Goal: Information Seeking & Learning: Check status

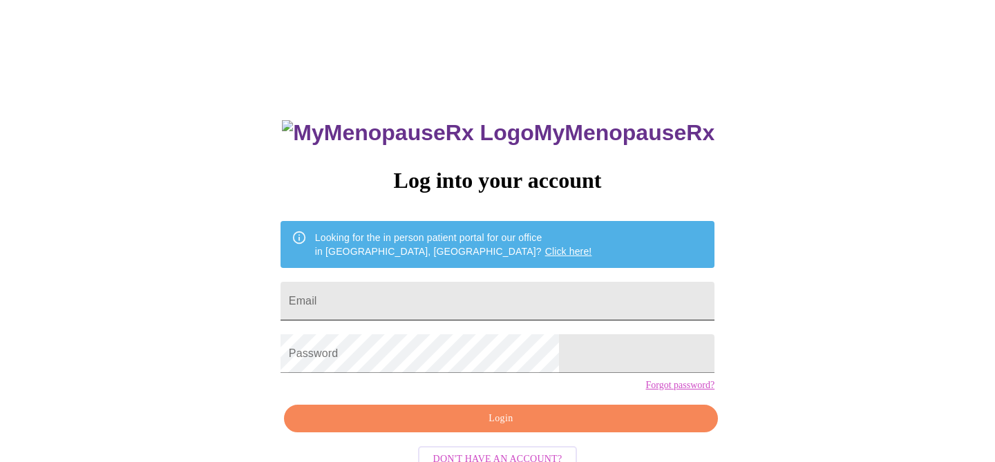
click at [418, 294] on input "Email" at bounding box center [498, 301] width 434 height 39
type input "alicialabelle@hotmail.com"
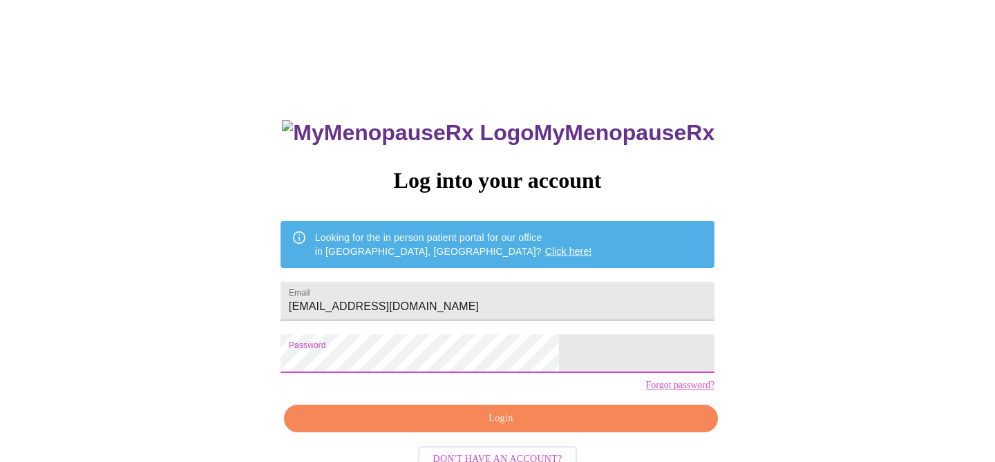
scroll to position [40, 0]
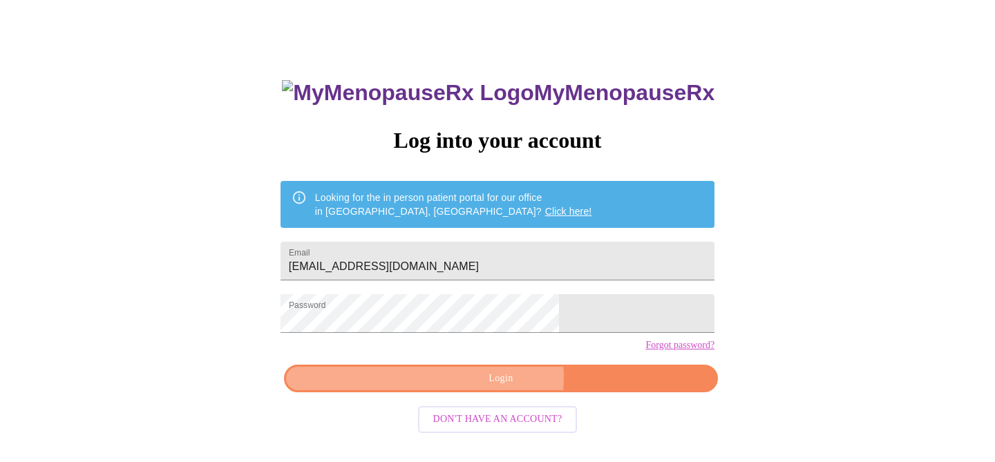
click at [493, 388] on span "Login" at bounding box center [501, 379] width 402 height 17
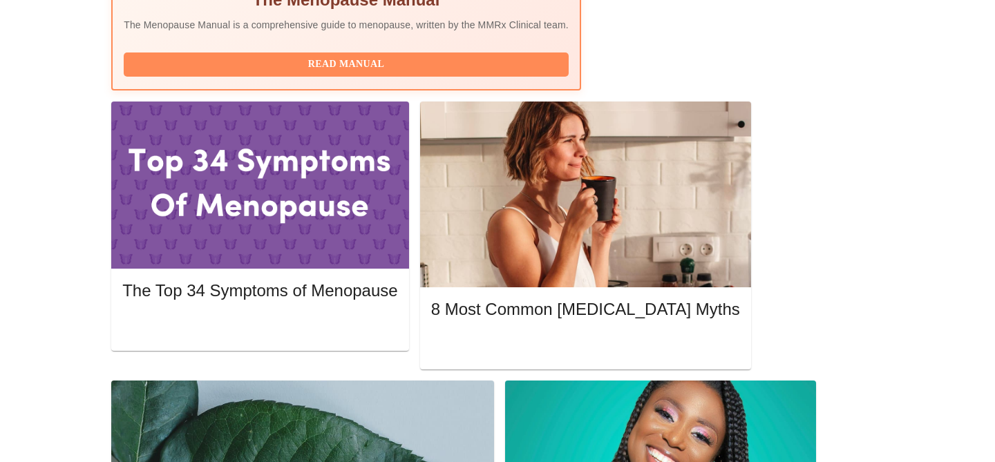
scroll to position [572, 0]
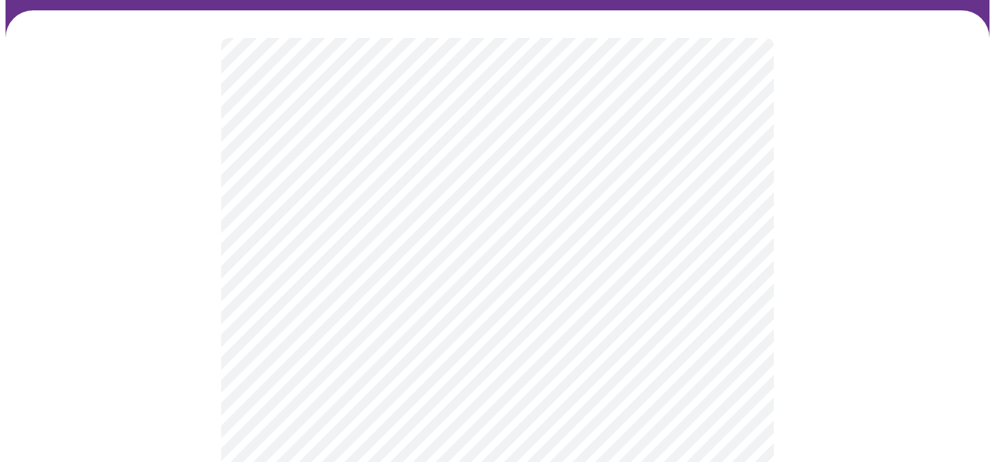
scroll to position [102, 0]
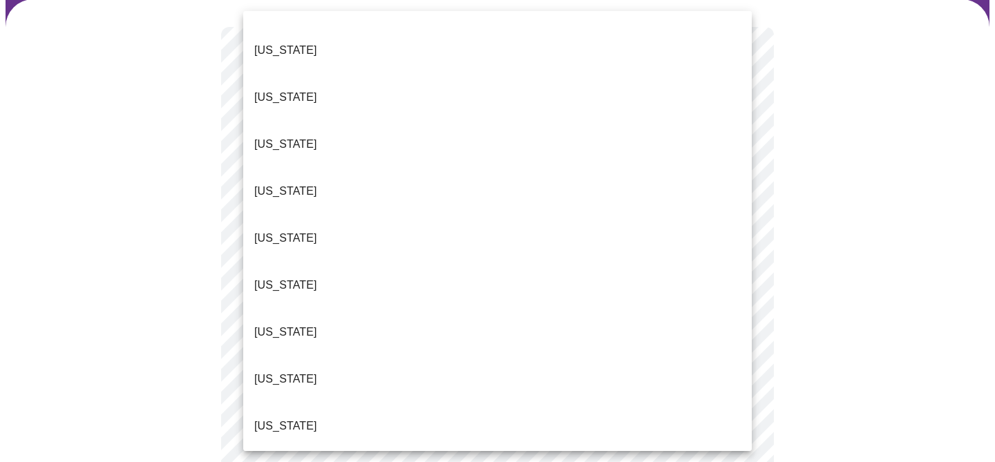
scroll to position [101, 0]
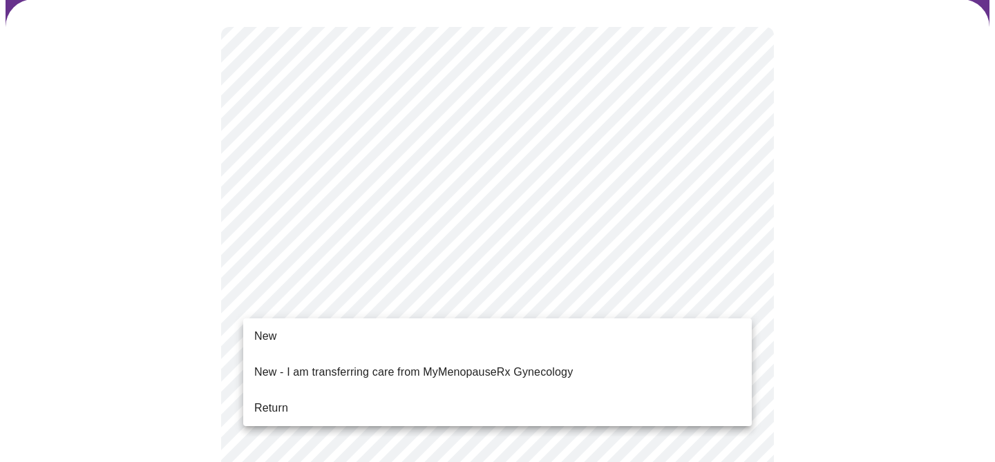
click at [277, 400] on span "Return" at bounding box center [271, 408] width 34 height 17
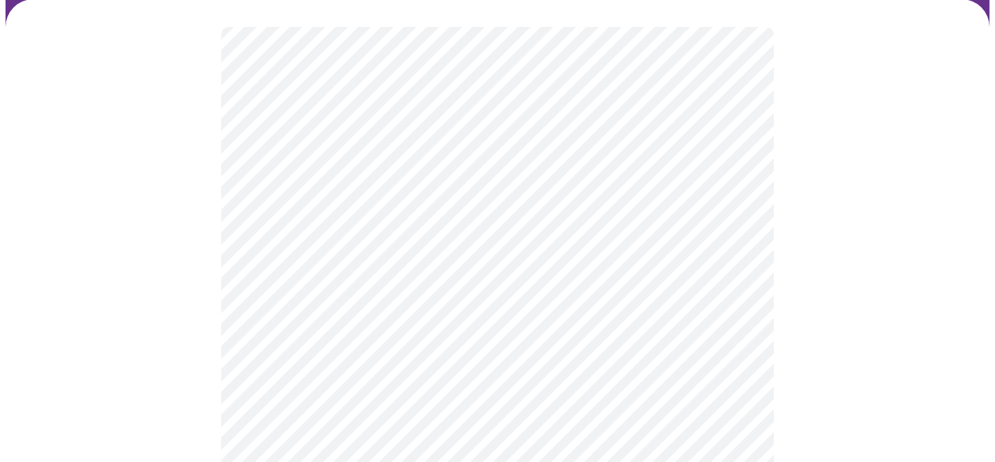
click at [155, 140] on div at bounding box center [498, 80] width 984 height 1243
click at [303, 229] on body "MyMenopauseRx Appointments Messaging Labs 4 Uploads Medications Community Refer…" at bounding box center [498, 352] width 984 height 1697
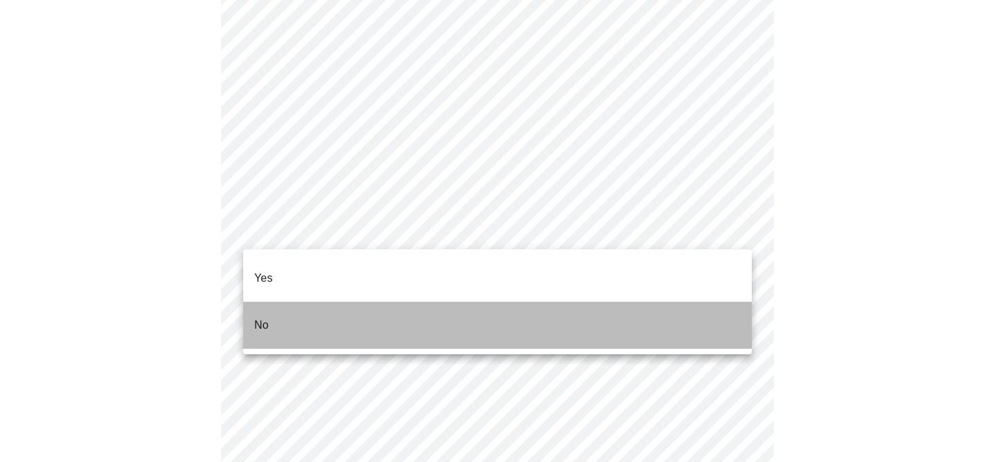
click at [273, 302] on li "No" at bounding box center [497, 325] width 509 height 47
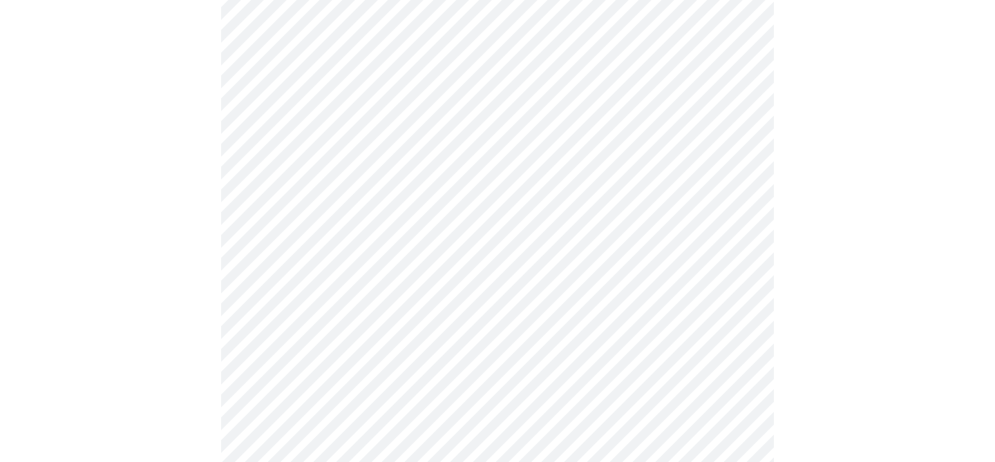
scroll to position [626, 0]
click at [309, 218] on body "MyMenopauseRx Appointments Messaging Labs 4 Uploads Medications Community Refer…" at bounding box center [498, 223] width 984 height 1689
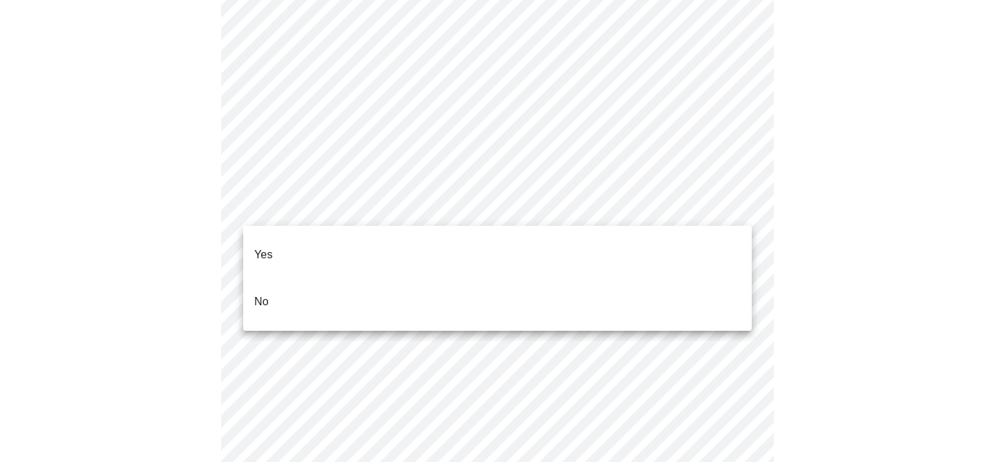
click at [282, 241] on li "Yes" at bounding box center [497, 255] width 509 height 47
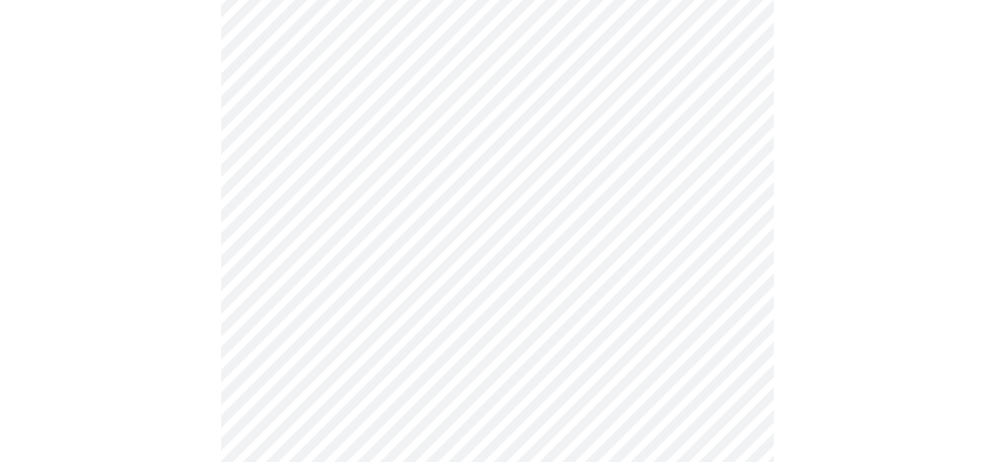
click at [174, 165] on div at bounding box center [498, 267] width 984 height 1584
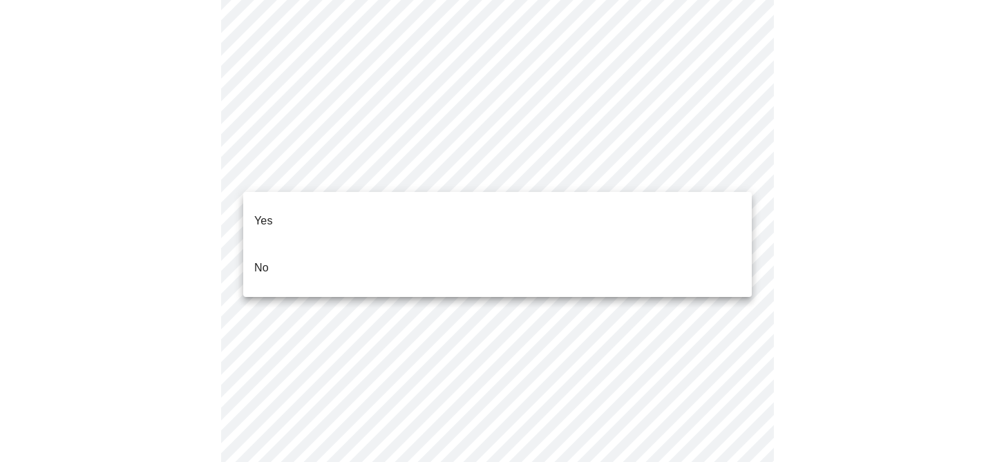
click at [288, 212] on li "Yes" at bounding box center [497, 221] width 509 height 47
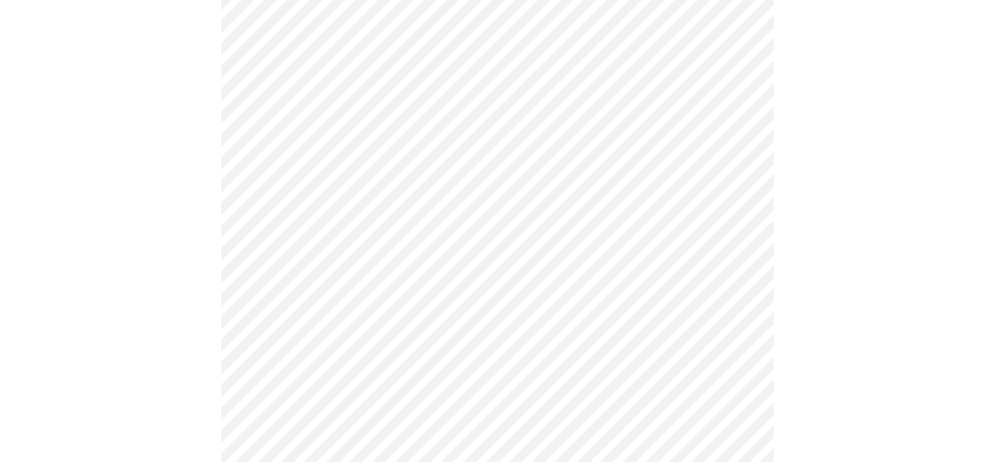
click at [165, 159] on div at bounding box center [498, 28] width 984 height 1576
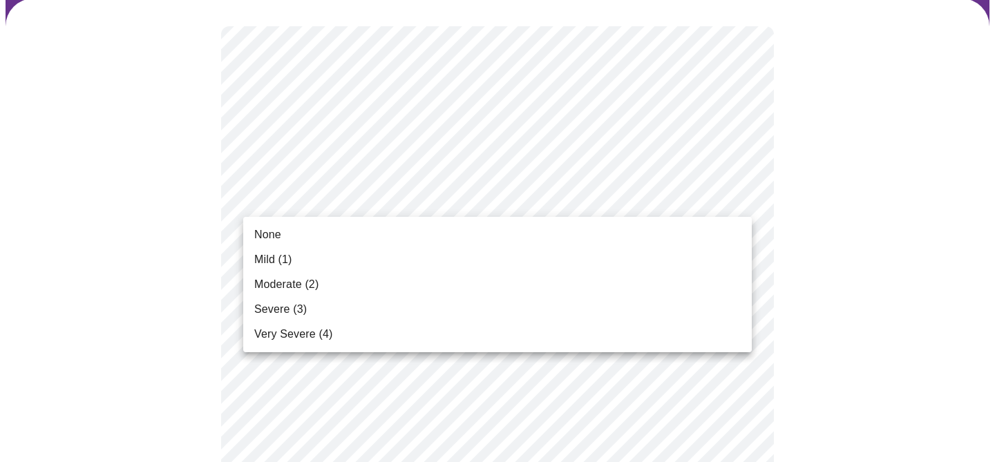
click at [322, 237] on li "None" at bounding box center [497, 235] width 509 height 25
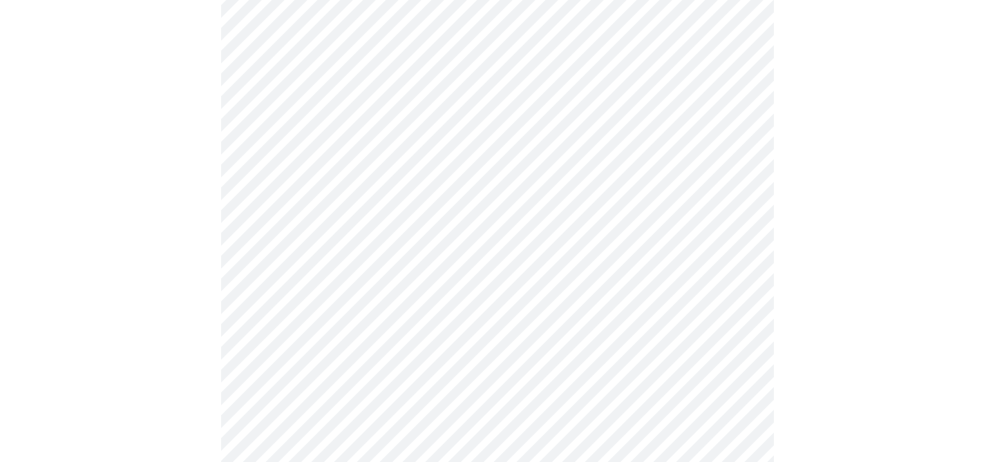
scroll to position [217, 0]
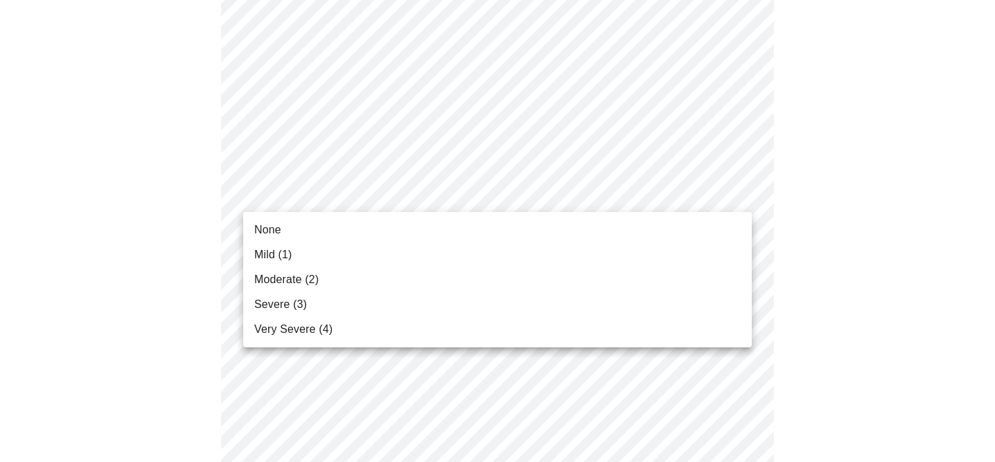
click at [316, 228] on li "None" at bounding box center [497, 230] width 509 height 25
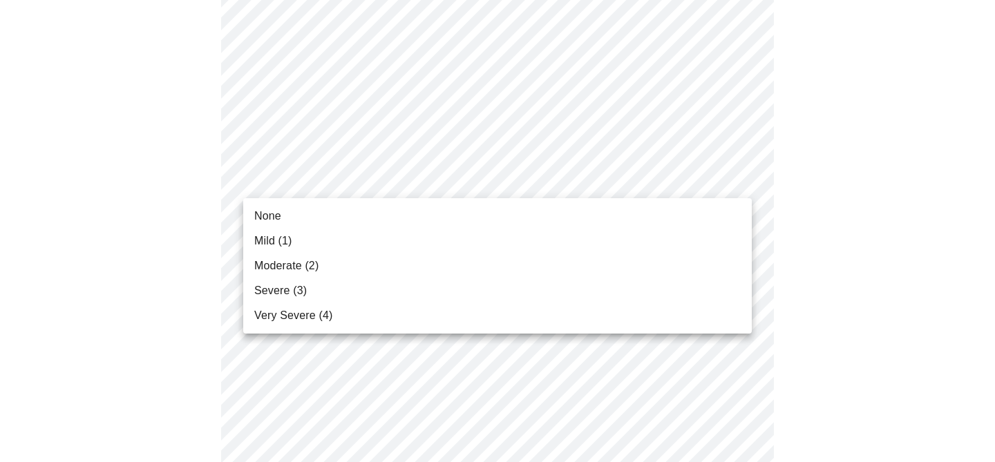
click at [292, 267] on span "Moderate (2)" at bounding box center [286, 266] width 64 height 17
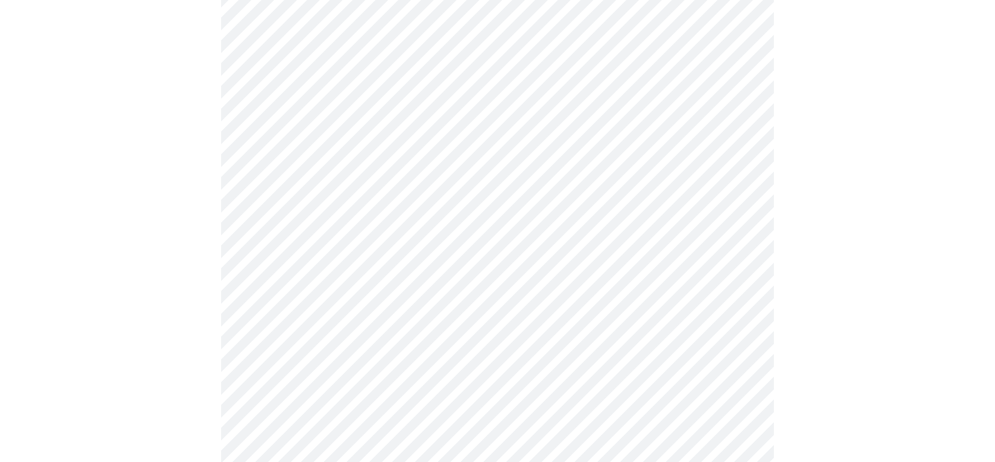
click at [303, 162] on body "MyMenopauseRx Appointments Messaging Labs 4 Uploads Medications Community Refer…" at bounding box center [498, 431] width 984 height 1781
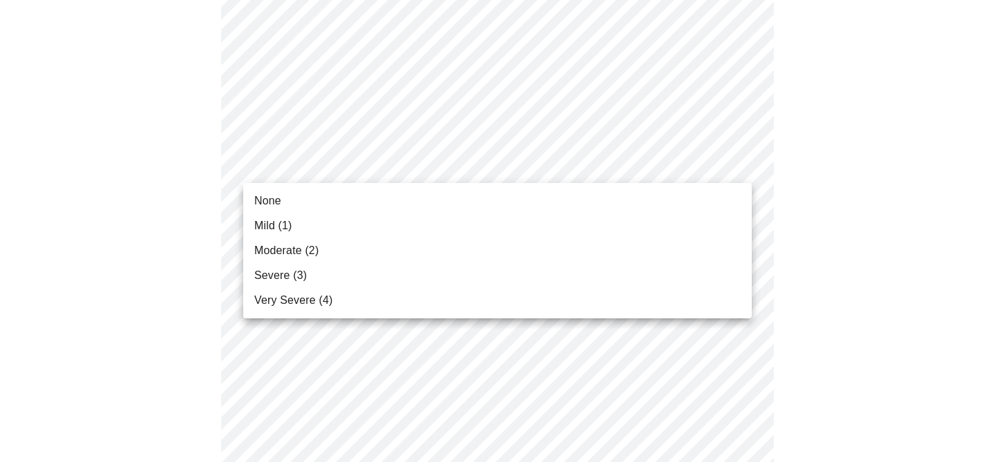
click at [299, 200] on li "None" at bounding box center [497, 201] width 509 height 25
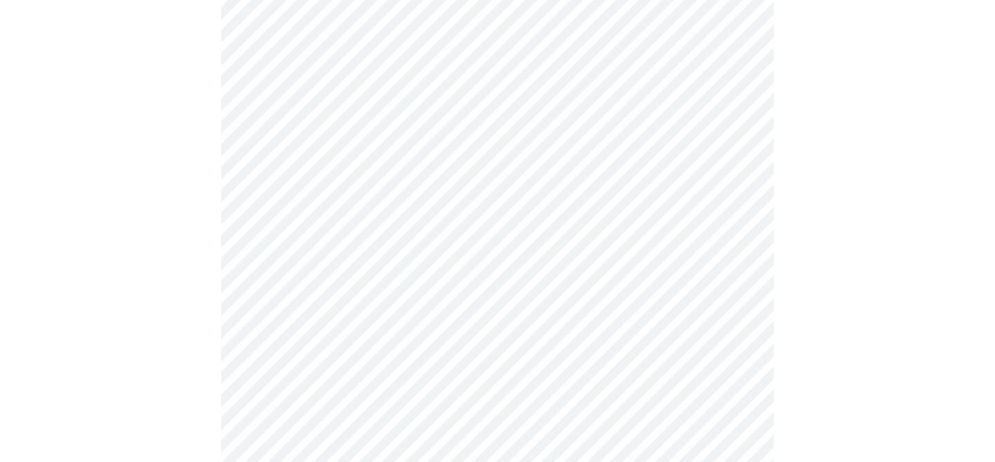
click at [164, 177] on div at bounding box center [498, 469] width 984 height 1665
click at [317, 152] on body "MyMenopauseRx Appointments Messaging Labs 4 Uploads Medications Community Refer…" at bounding box center [498, 316] width 984 height 1761
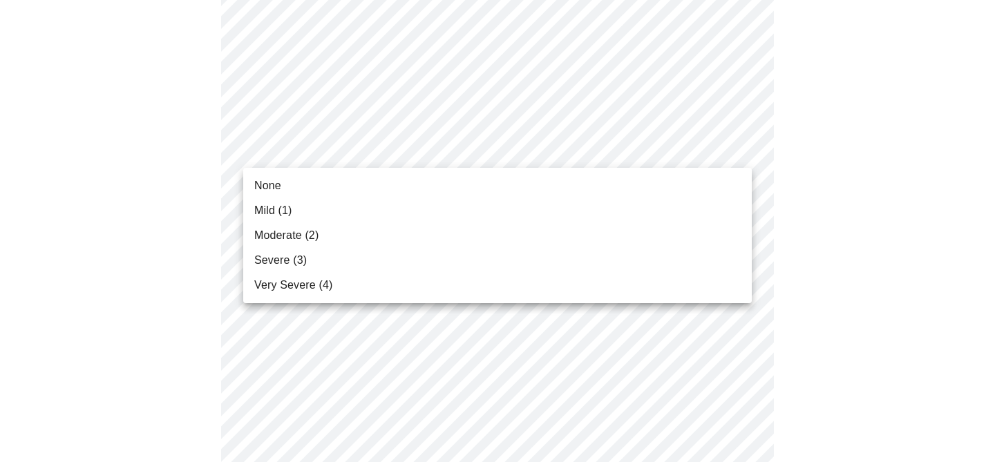
click at [299, 185] on li "None" at bounding box center [497, 186] width 509 height 25
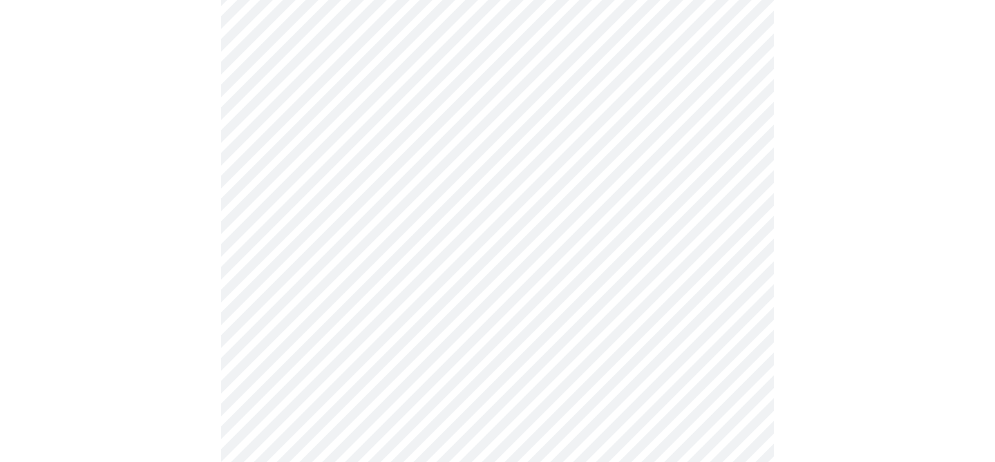
click at [165, 170] on div at bounding box center [498, 355] width 984 height 1646
click at [359, 146] on body "MyMenopauseRx Appointments Messaging Labs 4 Uploads Medications Community Refer…" at bounding box center [498, 205] width 984 height 1742
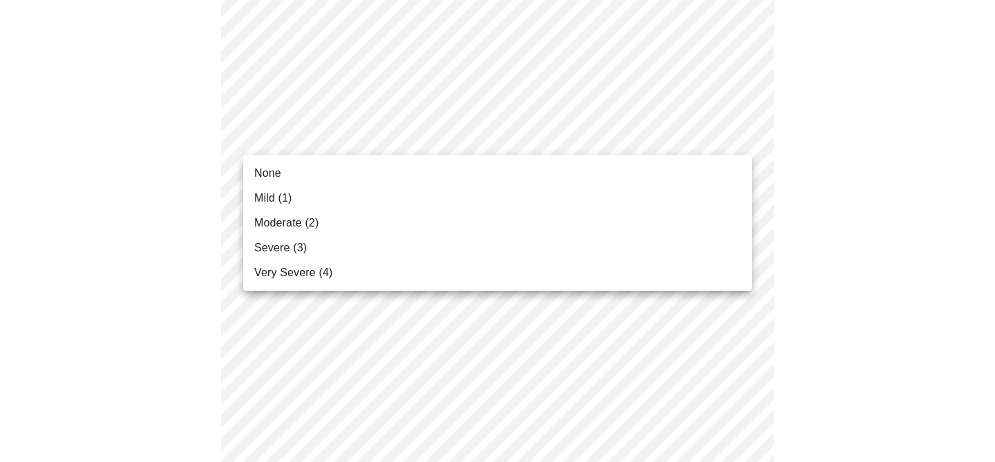
click at [301, 180] on li "None" at bounding box center [497, 173] width 509 height 25
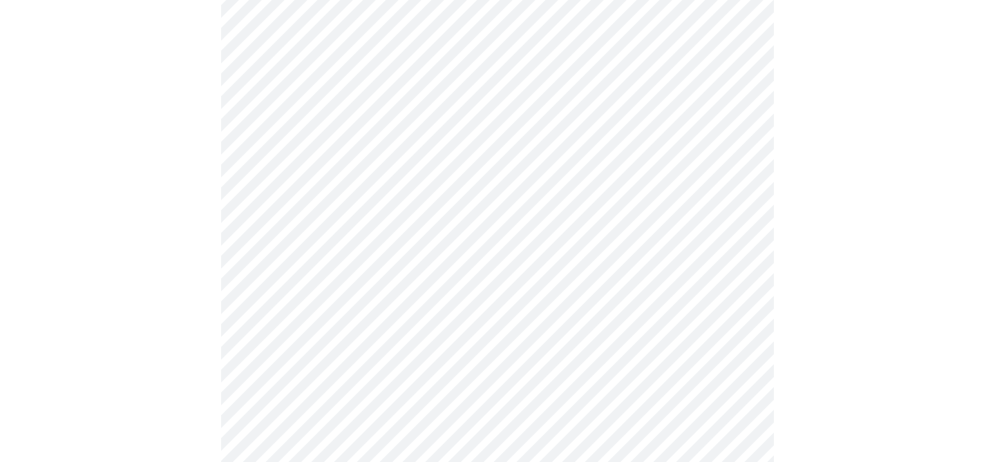
click at [165, 144] on div at bounding box center [498, 243] width 984 height 1626
click at [335, 131] on body "MyMenopauseRx Appointments Messaging Labs 4 Uploads Medications Community Refer…" at bounding box center [498, 85] width 984 height 1723
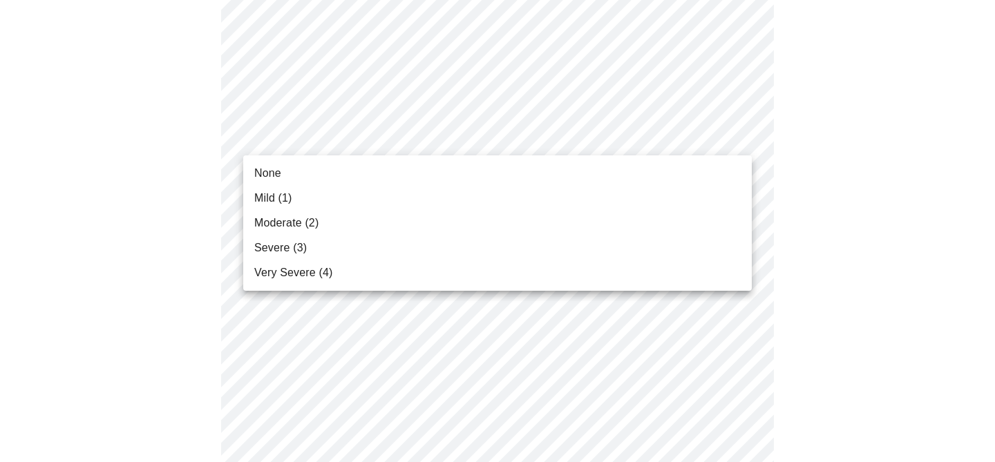
click at [271, 173] on span "None" at bounding box center [267, 173] width 27 height 17
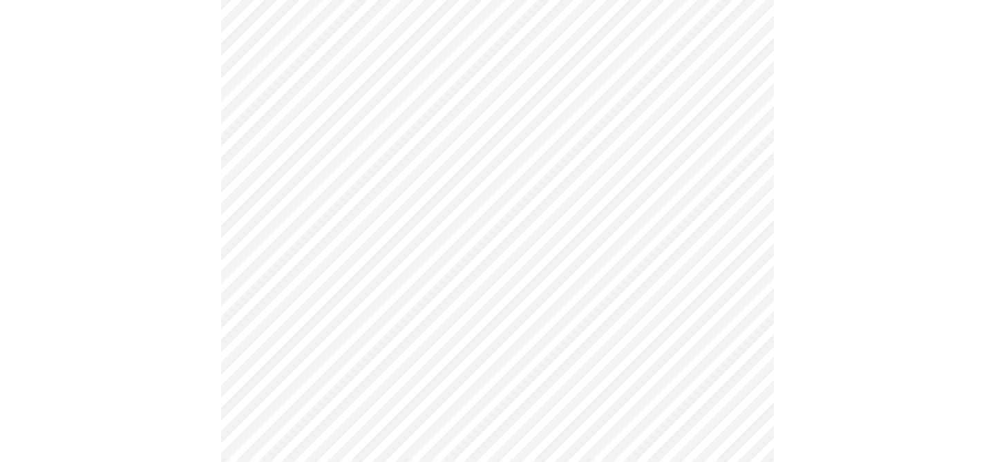
scroll to position [908, 0]
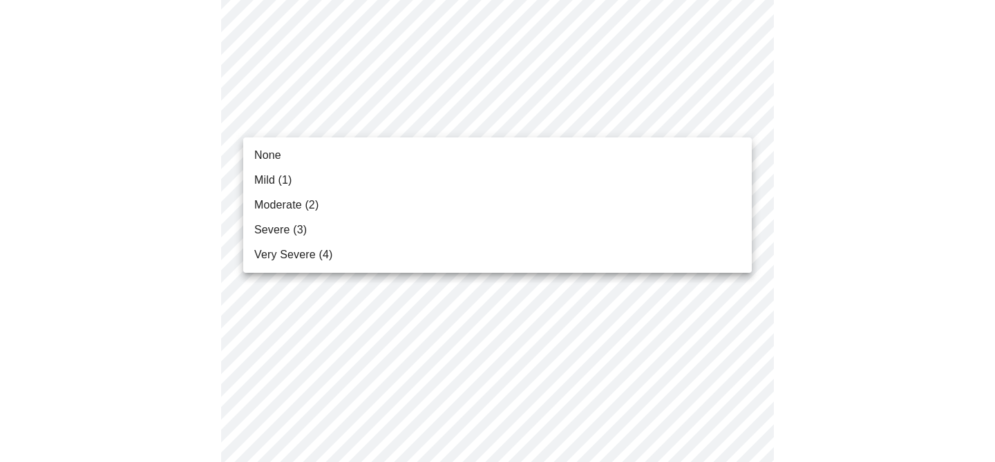
click at [288, 181] on span "Mild (1)" at bounding box center [273, 180] width 38 height 17
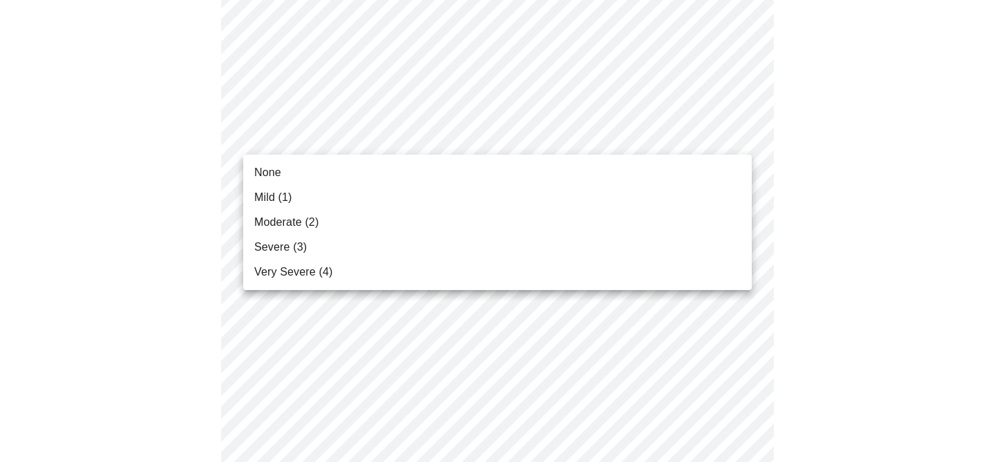
click at [306, 173] on li "None" at bounding box center [497, 172] width 509 height 25
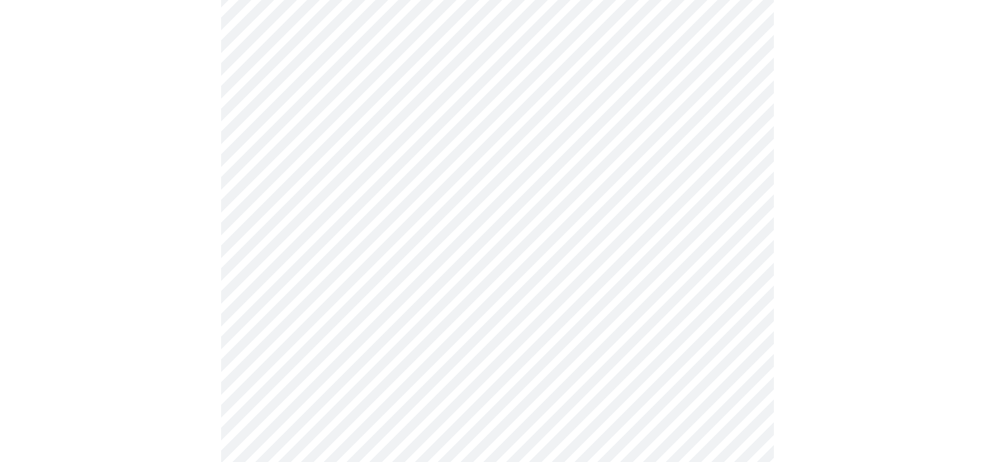
scroll to position [1096, 0]
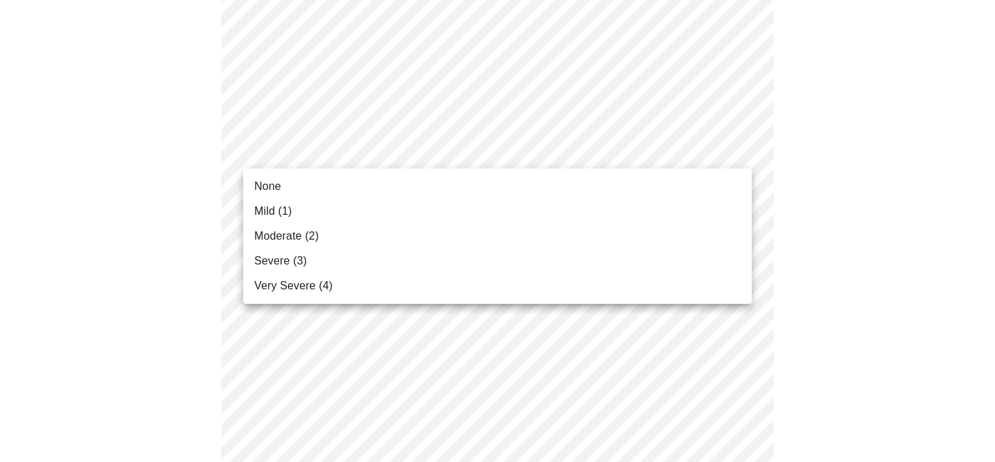
click at [280, 235] on span "Moderate (2)" at bounding box center [286, 236] width 64 height 17
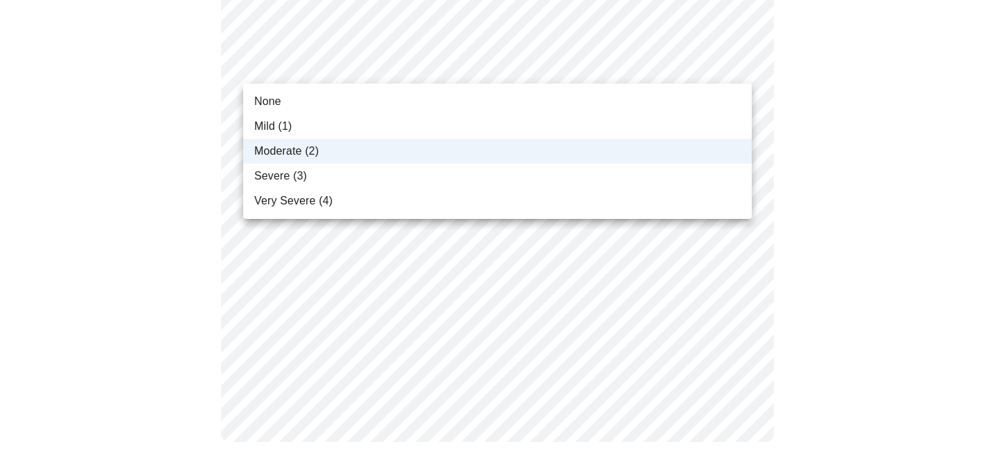
click at [294, 120] on li "Mild (1)" at bounding box center [497, 126] width 509 height 25
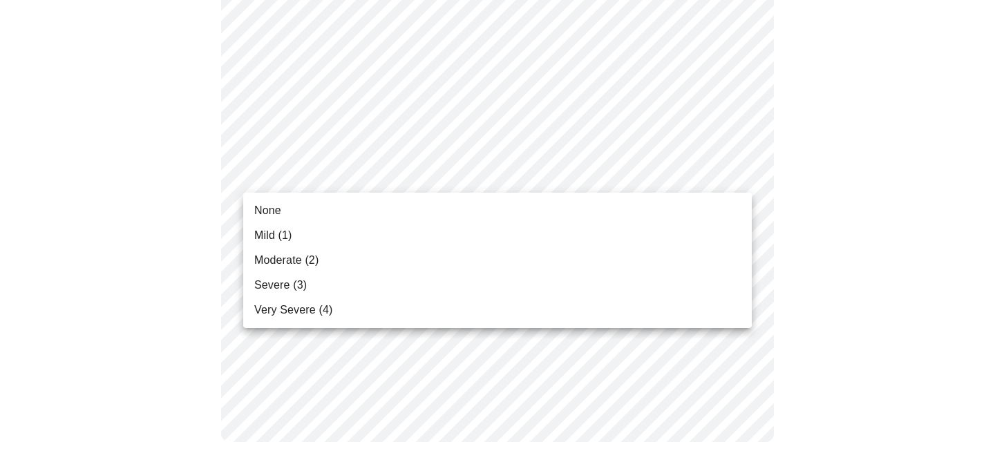
click at [297, 261] on span "Moderate (2)" at bounding box center [286, 260] width 64 height 17
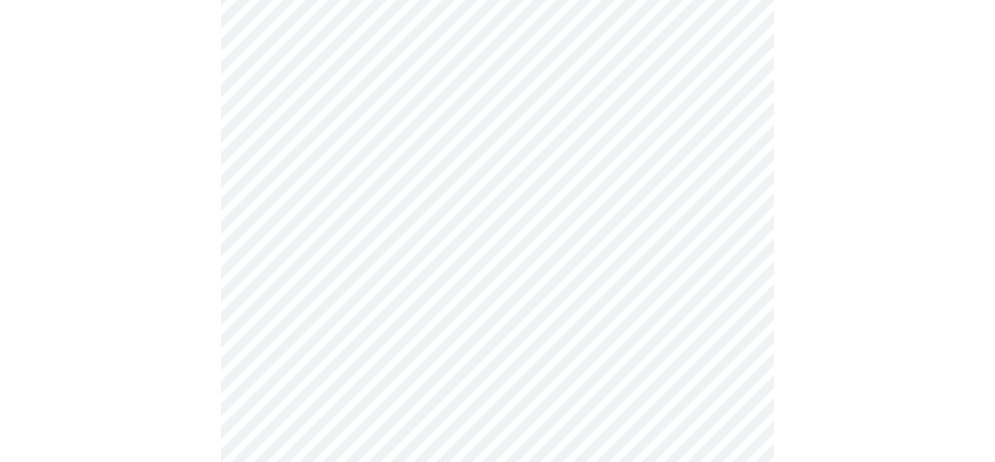
scroll to position [640, 0]
click at [352, 203] on body "MyMenopauseRx Appointments Messaging Labs 4 Uploads Medications Community Refer…" at bounding box center [498, 47] width 984 height 1365
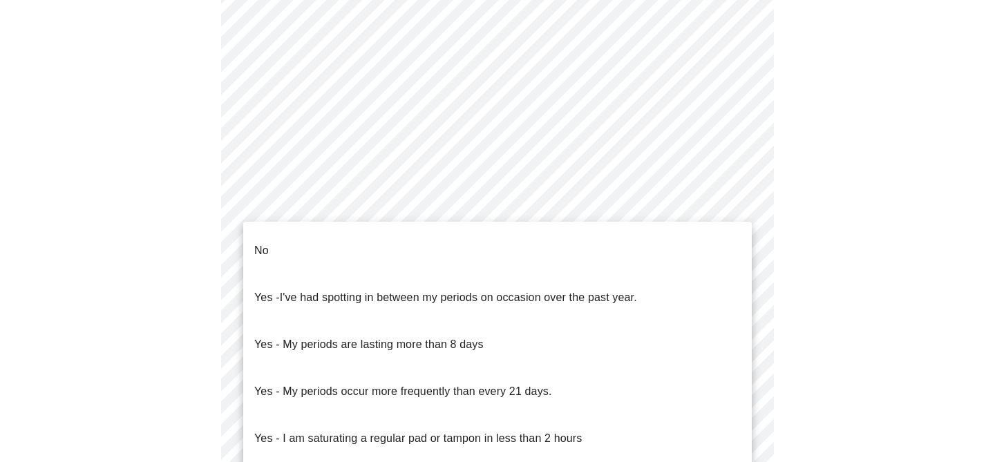
click at [308, 247] on li "No" at bounding box center [497, 250] width 509 height 47
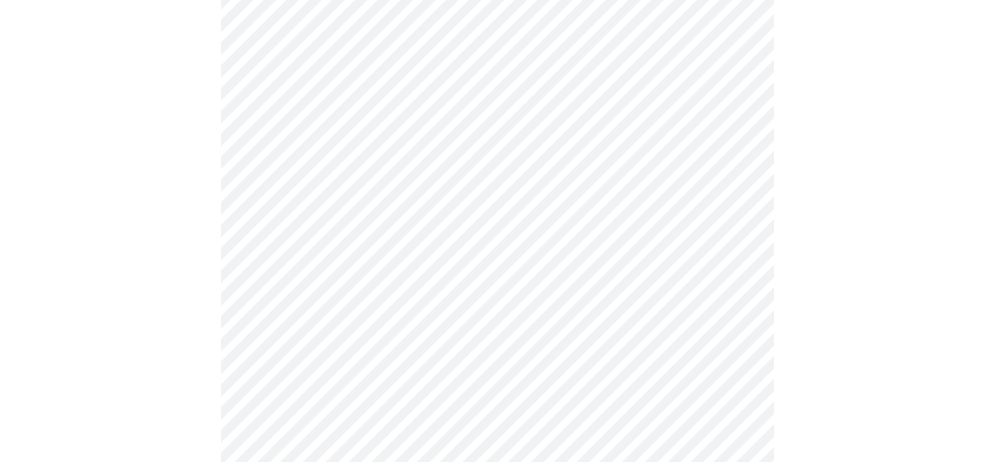
scroll to position [784, 0]
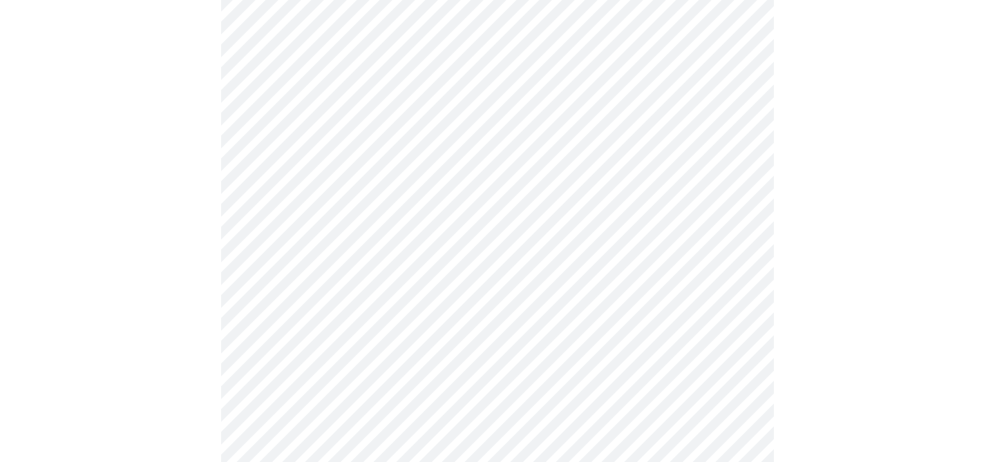
scroll to position [854, 0]
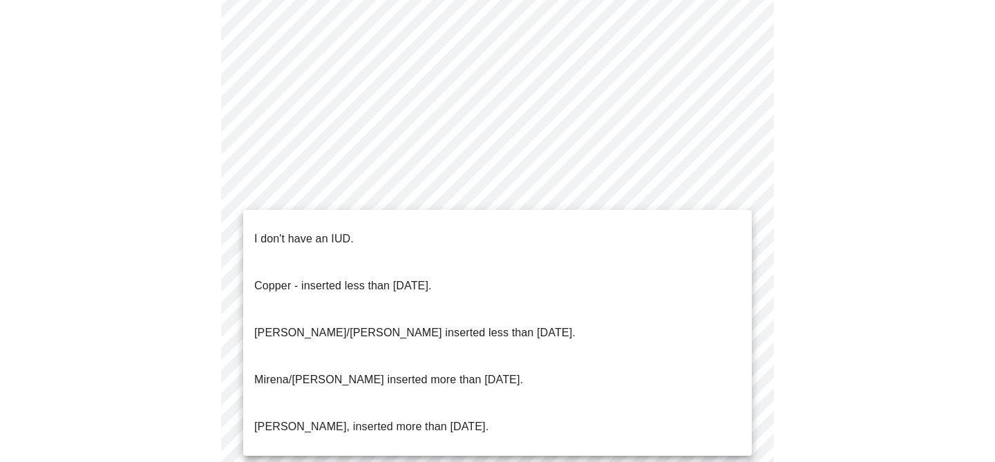
click at [319, 231] on p "I don't have an IUD." at bounding box center [304, 239] width 100 height 17
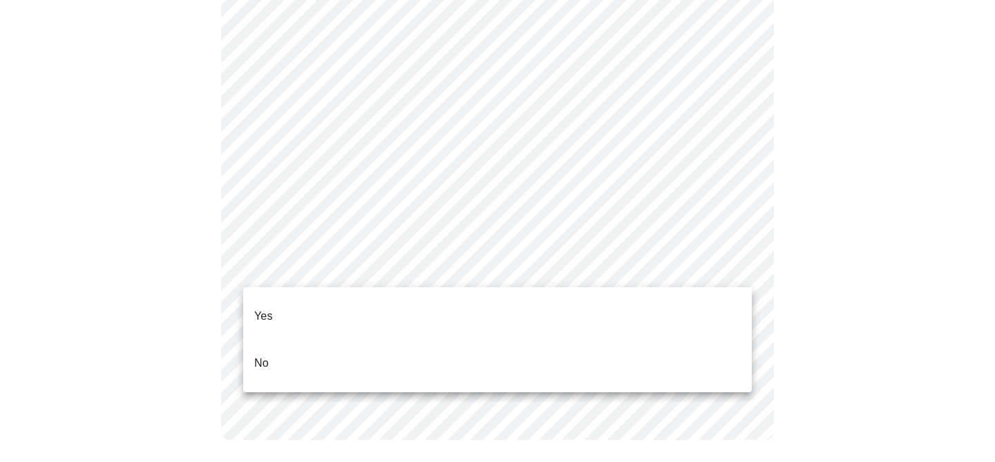
click at [290, 304] on li "Yes" at bounding box center [497, 316] width 509 height 47
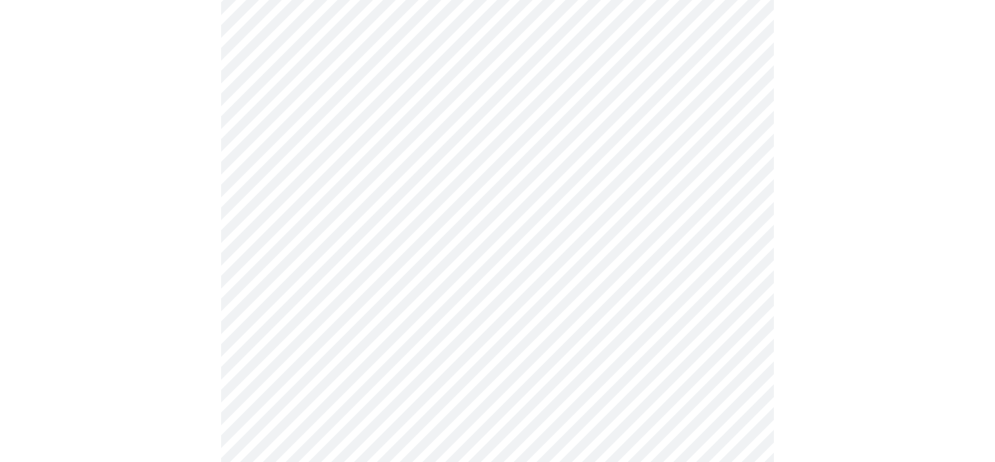
scroll to position [154, 0]
click at [735, 212] on body "MyMenopauseRx Appointments Messaging Labs 4 Uploads Medications Community Refer…" at bounding box center [498, 362] width 984 height 1022
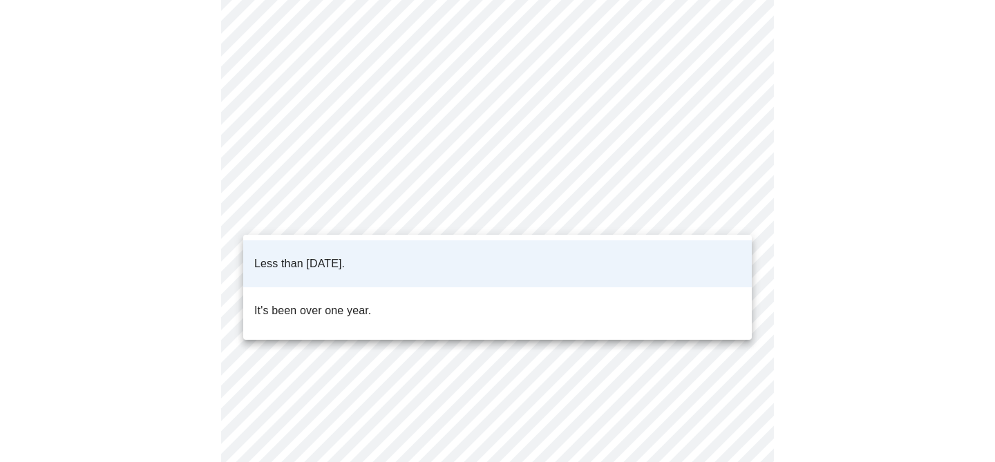
click at [653, 259] on li "Less than one year ago." at bounding box center [497, 264] width 509 height 47
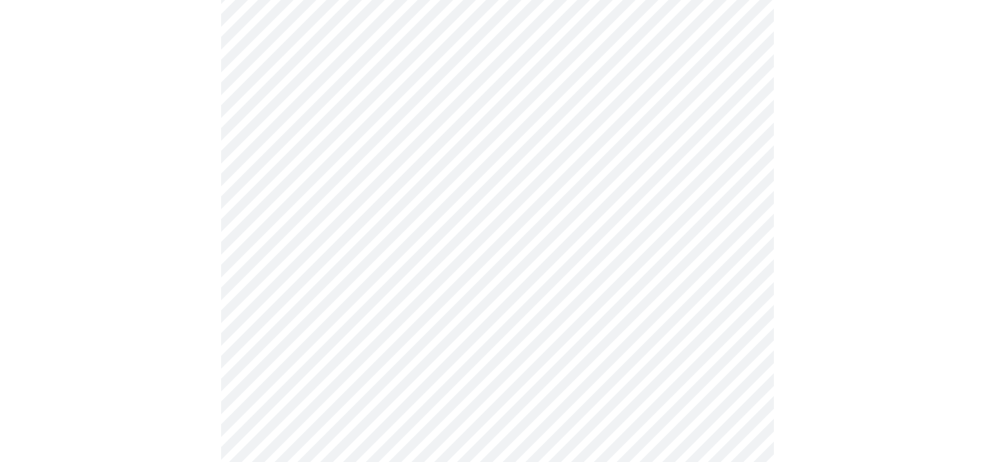
scroll to position [214, 0]
click at [738, 259] on body "MyMenopauseRx Appointments Messaging Labs 4 Uploads Medications Community Refer…" at bounding box center [498, 303] width 984 height 1022
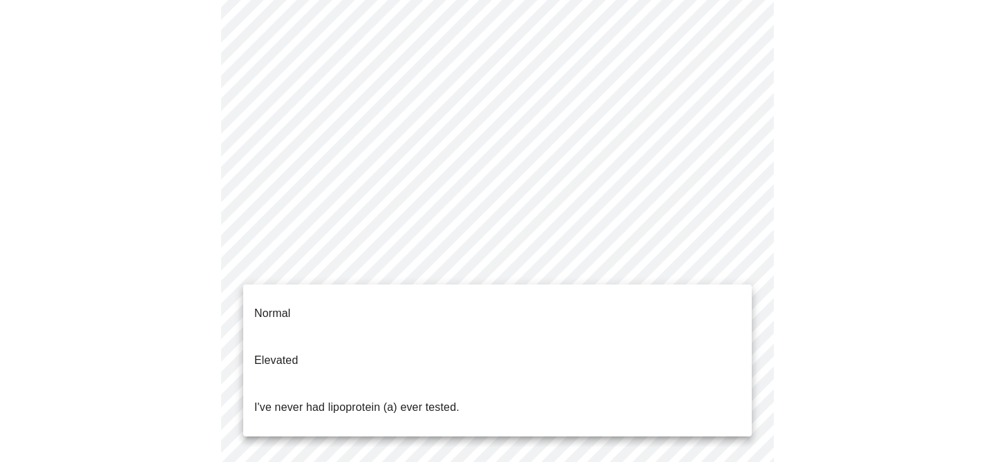
click at [811, 198] on div at bounding box center [497, 231] width 995 height 462
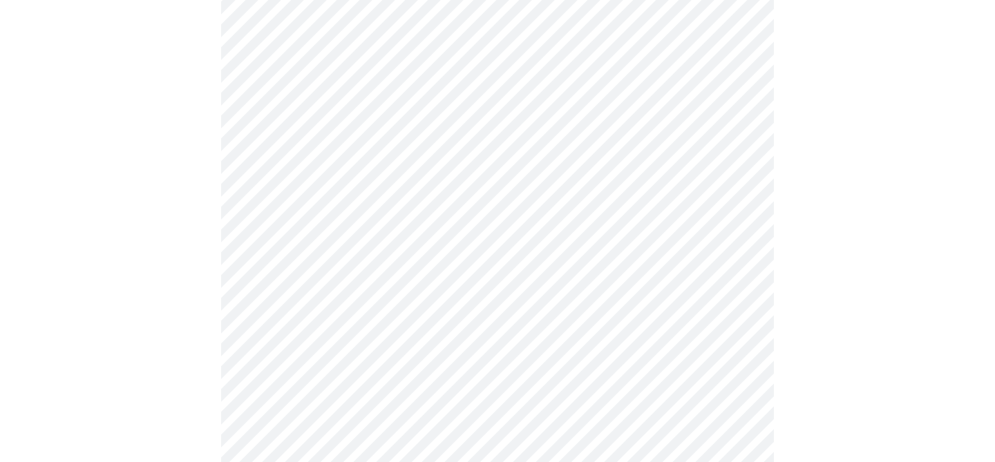
scroll to position [243, 0]
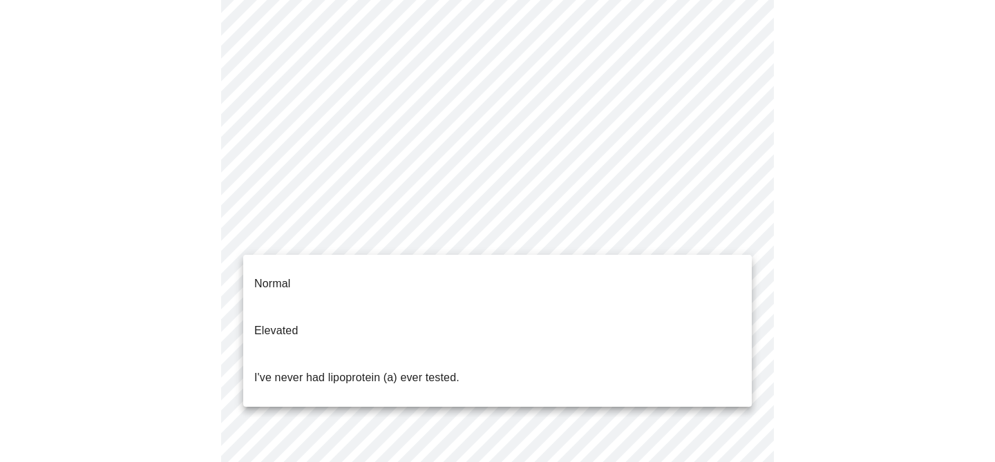
click at [460, 235] on body "MyMenopauseRx Appointments Messaging Labs 4 Uploads Medications Community Refer…" at bounding box center [498, 273] width 984 height 1022
click at [362, 275] on li "Normal" at bounding box center [497, 284] width 509 height 47
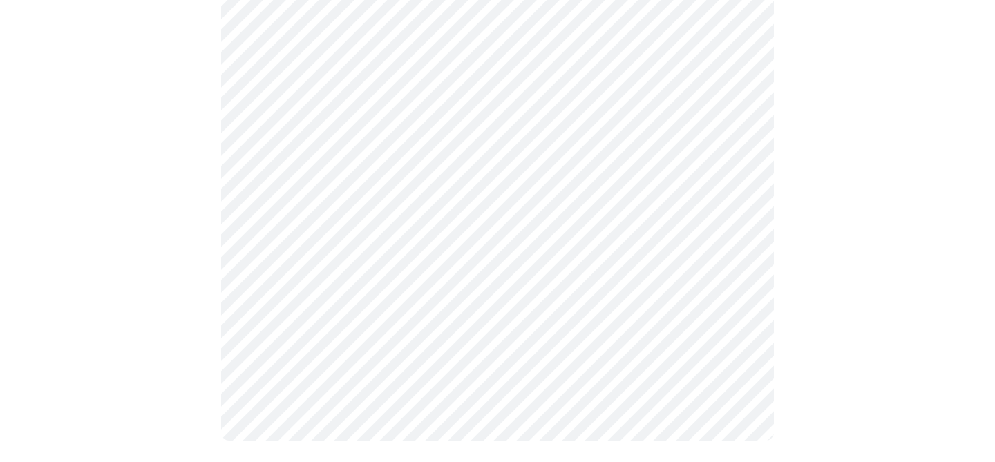
scroll to position [245, 0]
click at [432, 95] on body "MyMenopauseRx Appointments Messaging Labs 4 Uploads Medications Community Refer…" at bounding box center [498, 384] width 984 height 1367
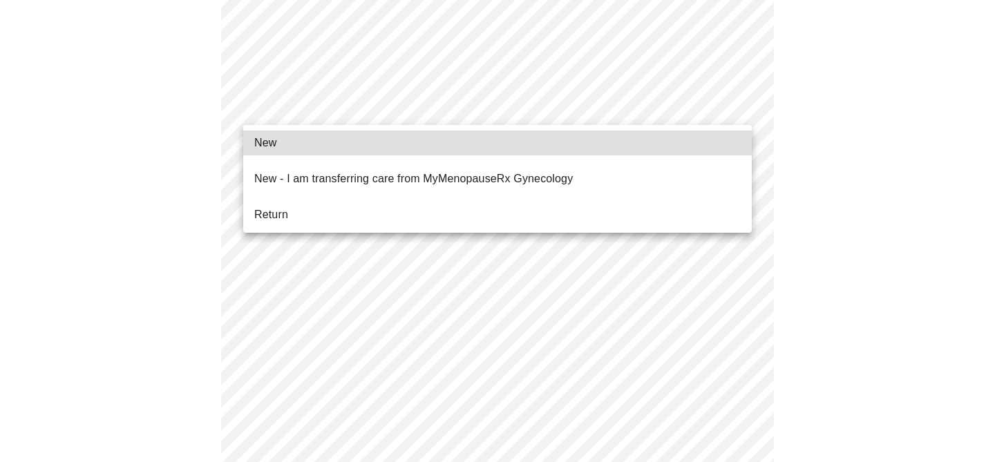
click at [310, 209] on li "Return" at bounding box center [497, 215] width 509 height 25
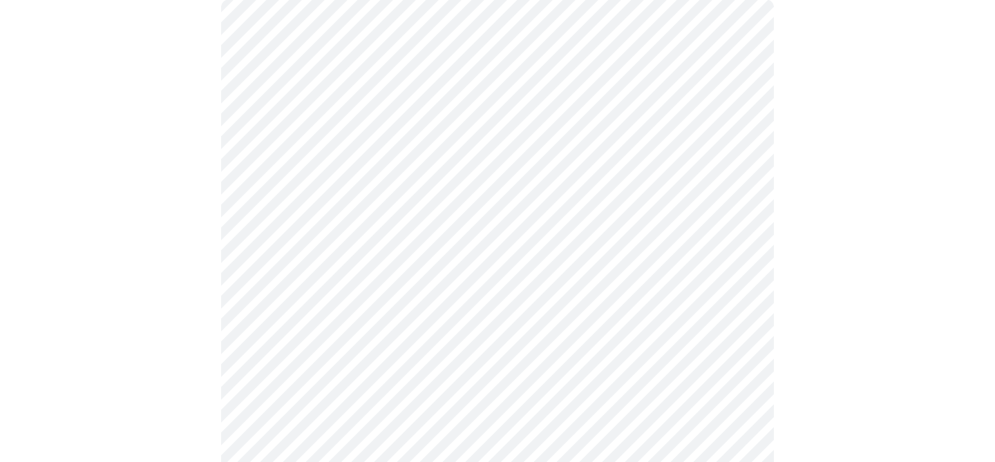
scroll to position [135, 0]
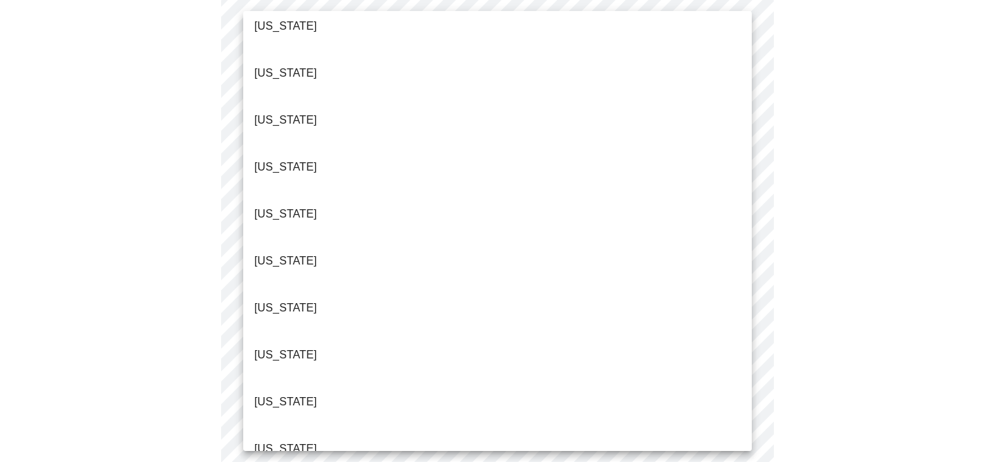
scroll to position [251, 0]
click at [285, 345] on p "[US_STATE]" at bounding box center [285, 353] width 63 height 17
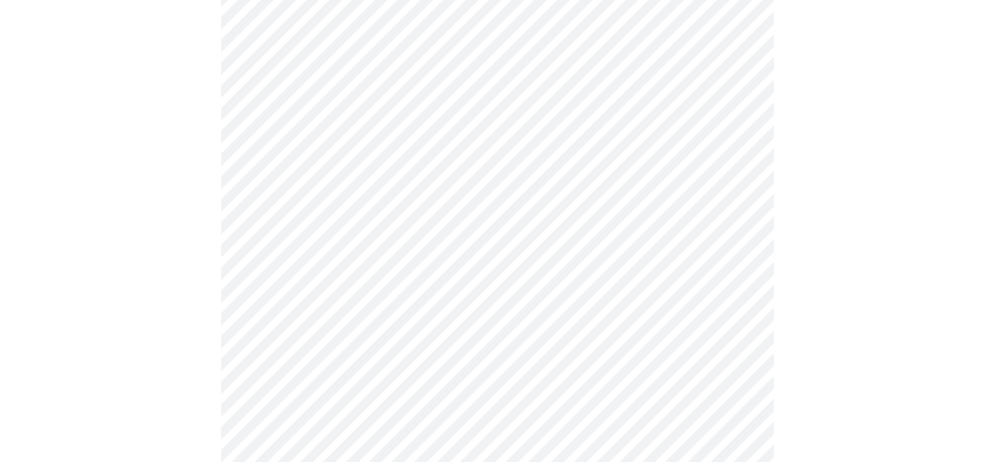
click at [315, 218] on body "MyMenopauseRx Appointments Messaging Labs 4 Uploads Medications Community Refer…" at bounding box center [498, 339] width 984 height 1697
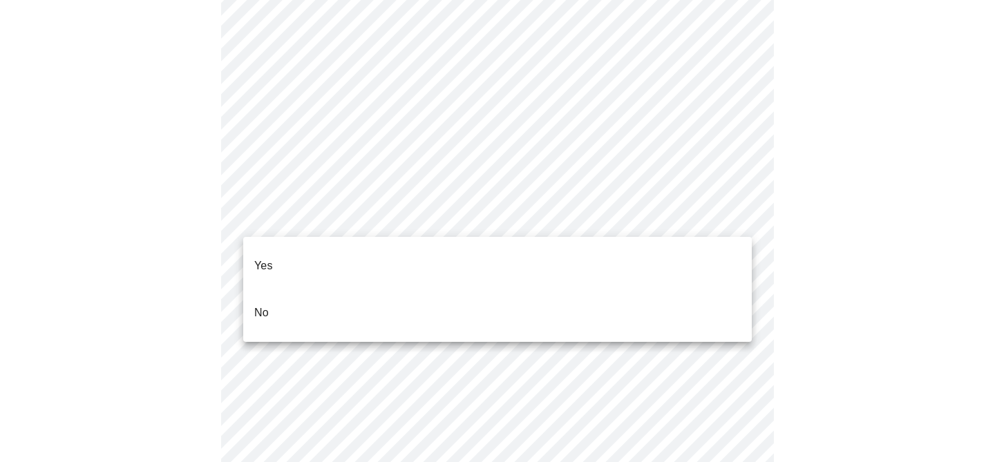
click at [272, 257] on li "Yes" at bounding box center [497, 266] width 509 height 47
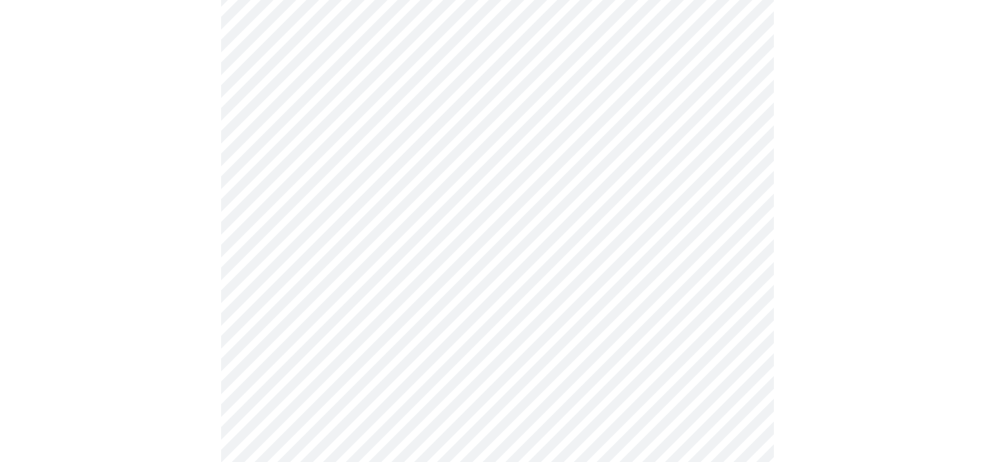
scroll to position [636, 0]
click at [299, 199] on body "MyMenopauseRx Appointments Messaging Labs 4 Uploads Medications Community Refer…" at bounding box center [498, 214] width 984 height 1689
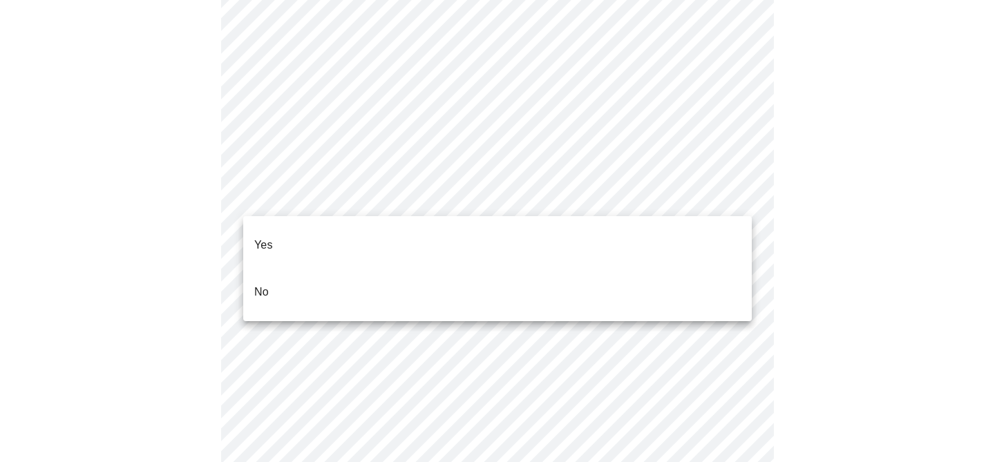
click at [288, 240] on li "Yes" at bounding box center [497, 245] width 509 height 47
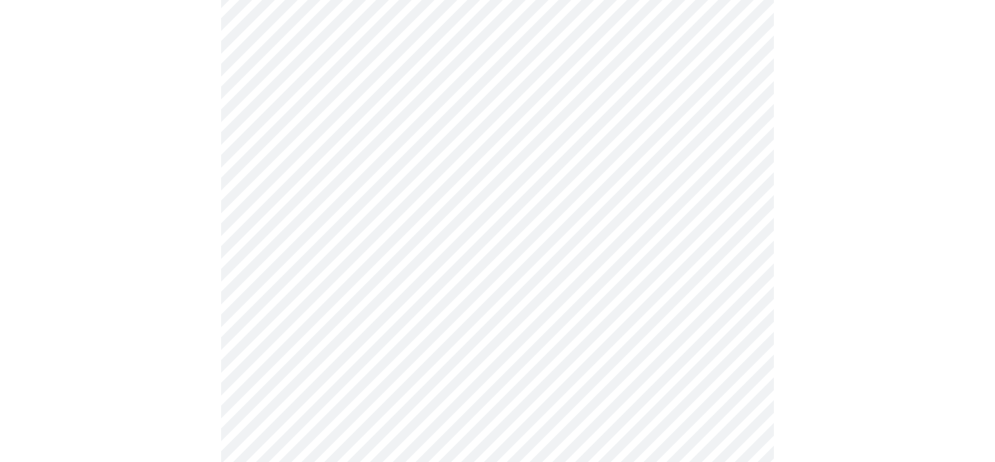
click at [203, 205] on div at bounding box center [498, 258] width 984 height 1584
click at [332, 194] on body "MyMenopauseRx Appointments Messaging Labs 4 Uploads Medications Community Refer…" at bounding box center [498, 11] width 984 height 1680
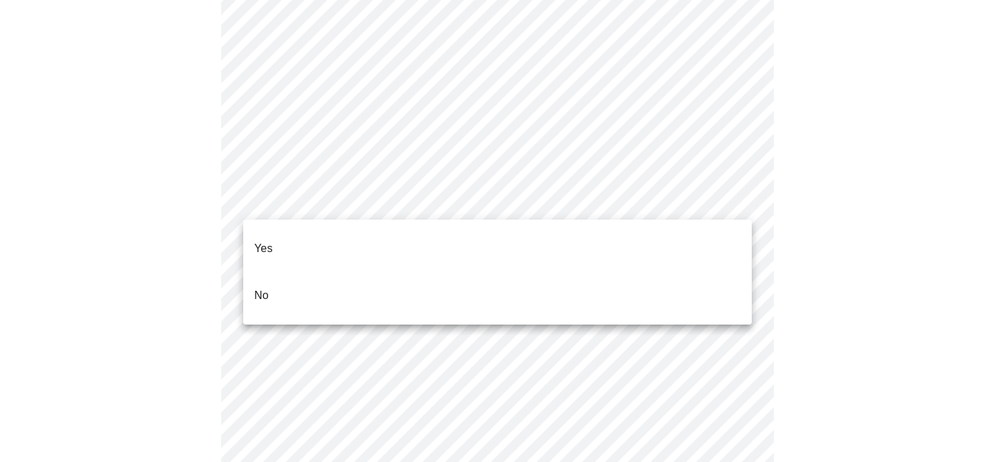
click at [287, 238] on li "Yes" at bounding box center [497, 248] width 509 height 47
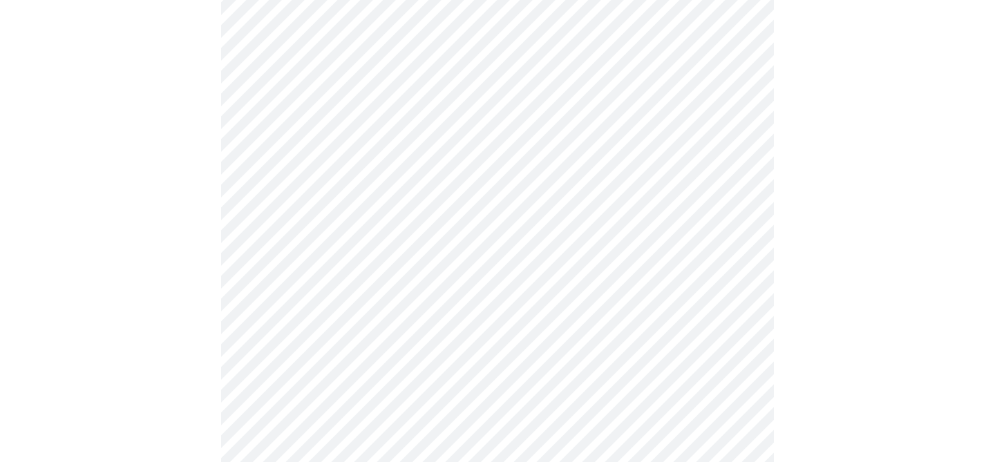
click at [171, 197] on div at bounding box center [498, 55] width 984 height 1576
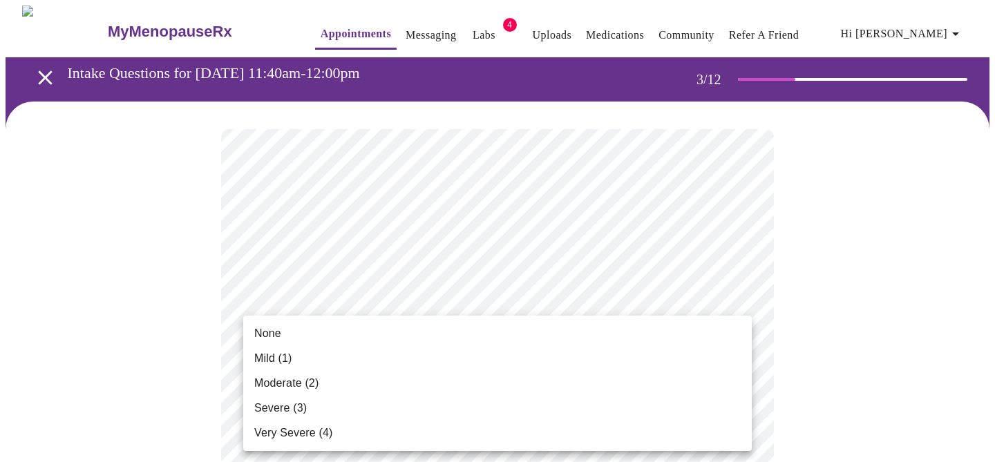
click at [335, 326] on li "None" at bounding box center [497, 333] width 509 height 25
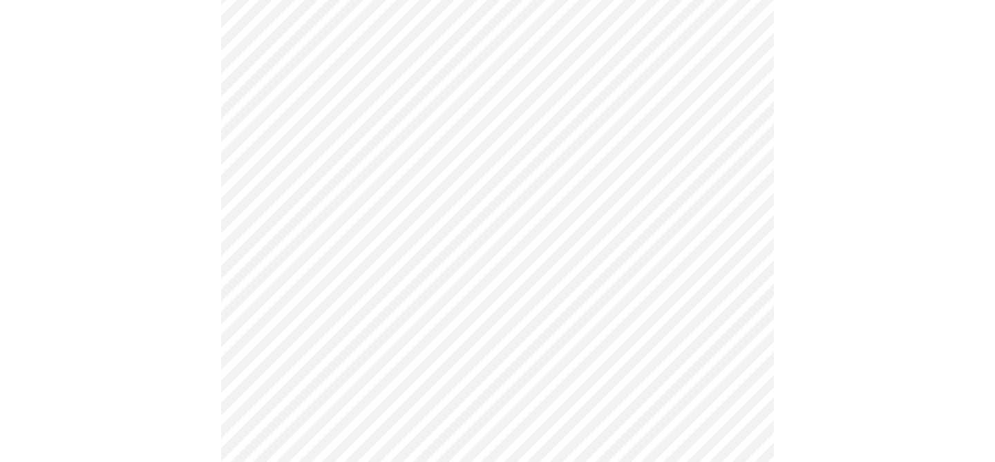
scroll to position [226, 0]
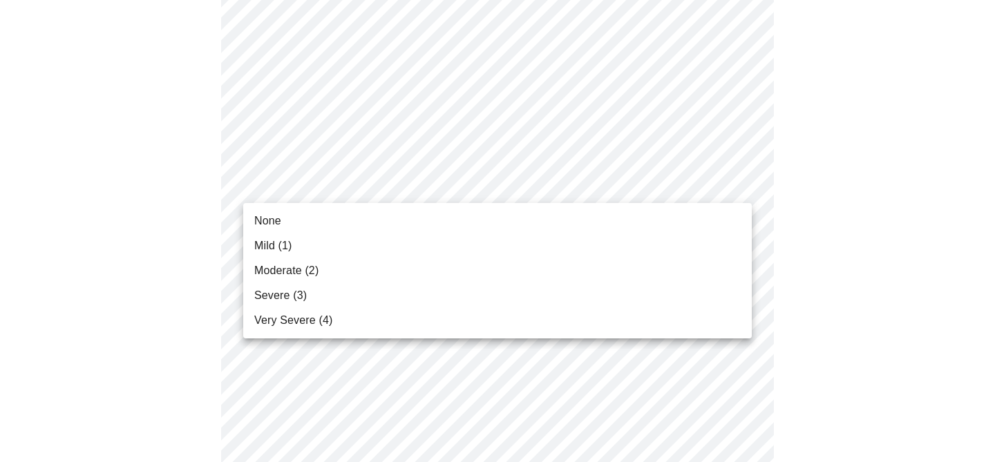
click at [301, 227] on li "None" at bounding box center [497, 221] width 509 height 25
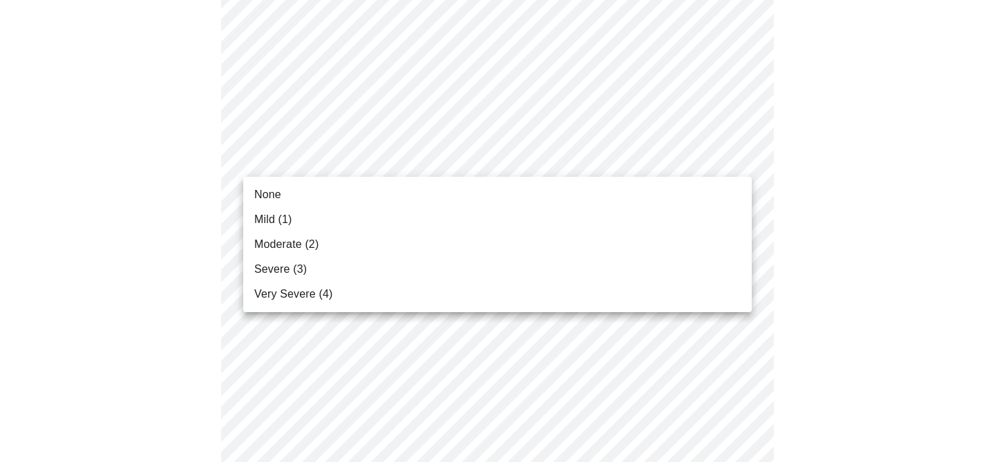
click at [301, 245] on span "Moderate (2)" at bounding box center [286, 244] width 64 height 17
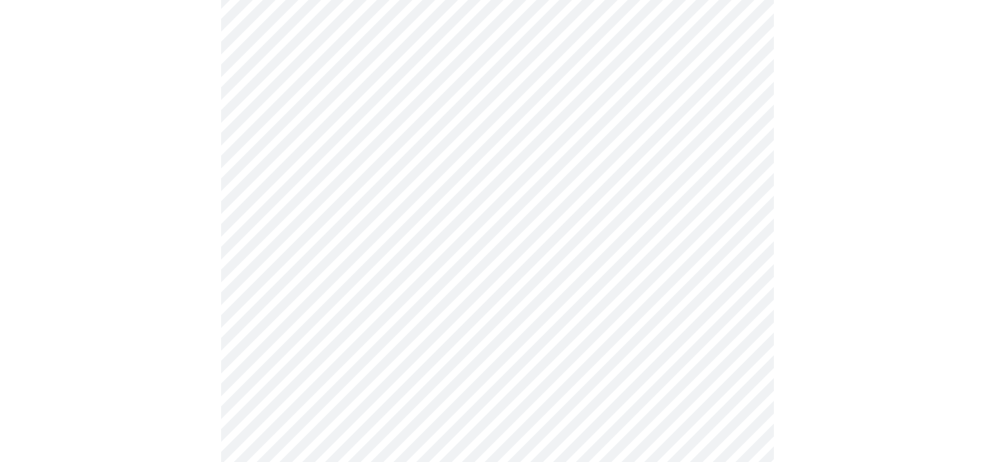
click at [302, 188] on body "MyMenopauseRx Appointments Messaging Labs 4 Uploads Medications Community Refer…" at bounding box center [498, 453] width 984 height 1781
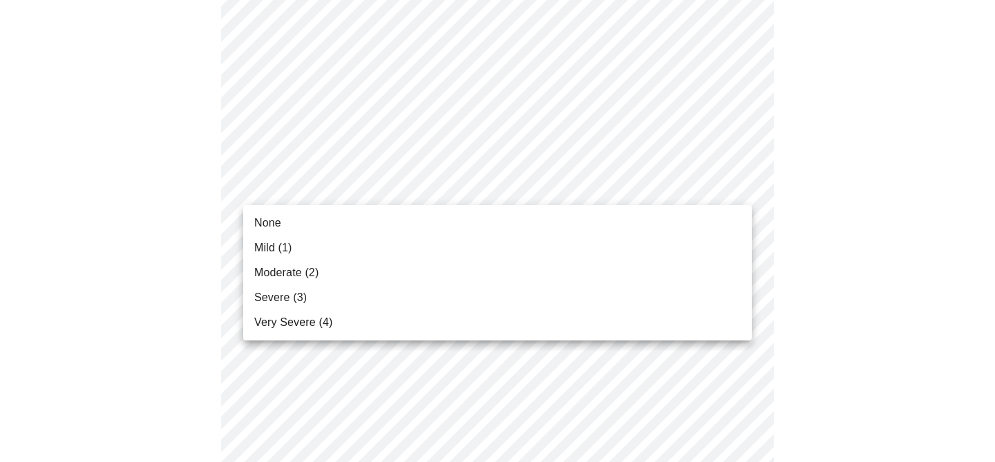
click at [282, 224] on li "None" at bounding box center [497, 223] width 509 height 25
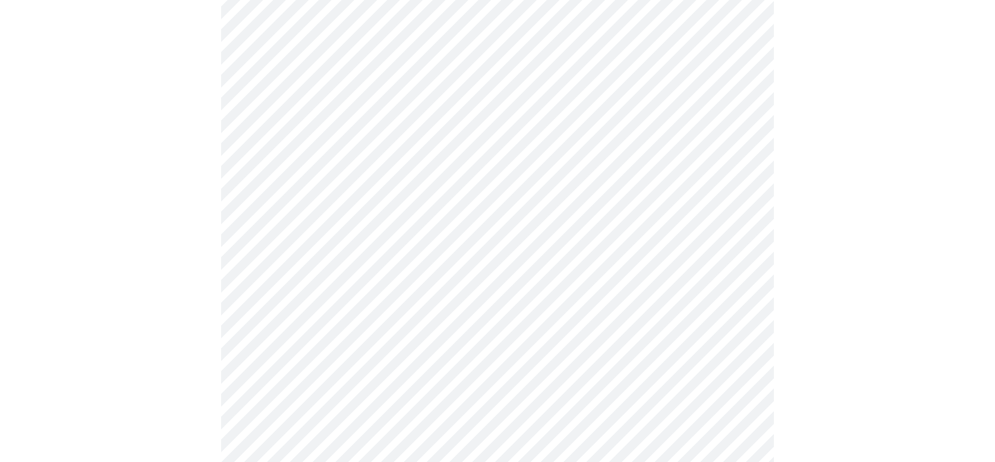
click at [363, 160] on body "MyMenopauseRx Appointments Messaging Labs 4 Uploads Medications Community Refer…" at bounding box center [498, 326] width 984 height 1761
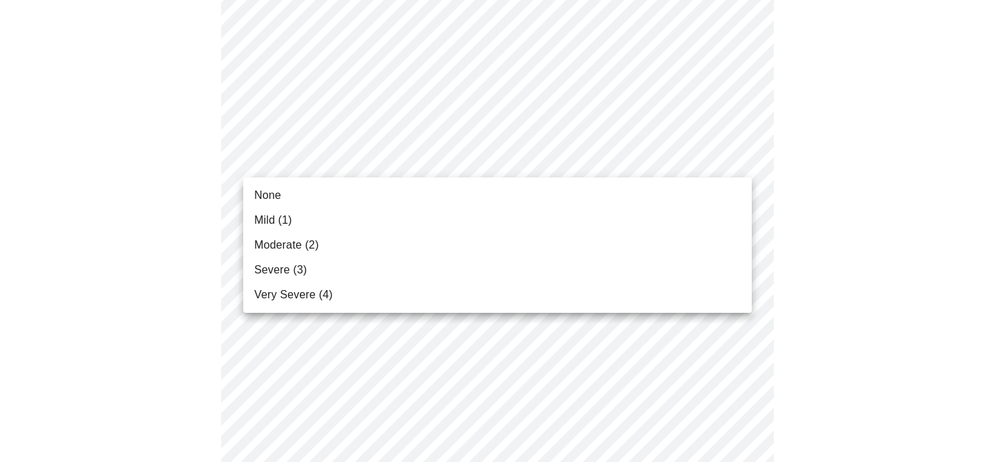
click at [341, 187] on li "None" at bounding box center [497, 195] width 509 height 25
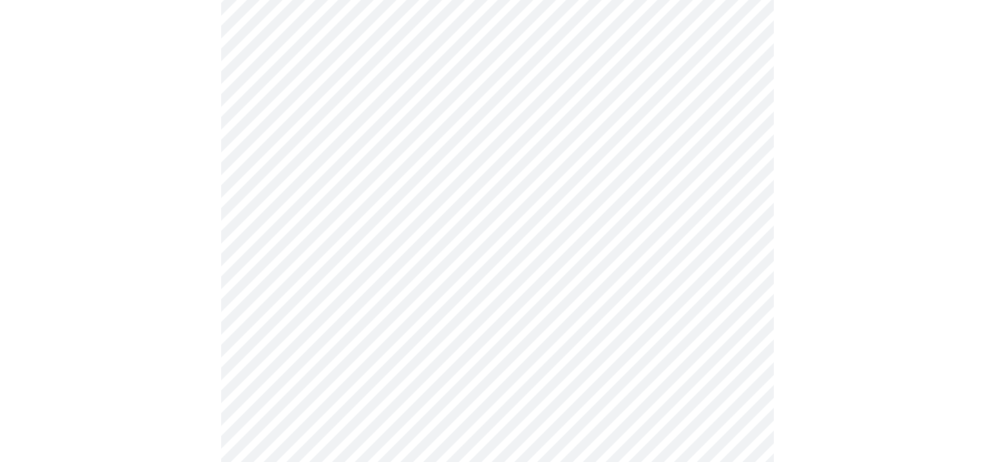
click at [343, 254] on body "MyMenopauseRx Appointments Messaging Labs 4 Uploads Medications Community Refer…" at bounding box center [498, 317] width 984 height 1742
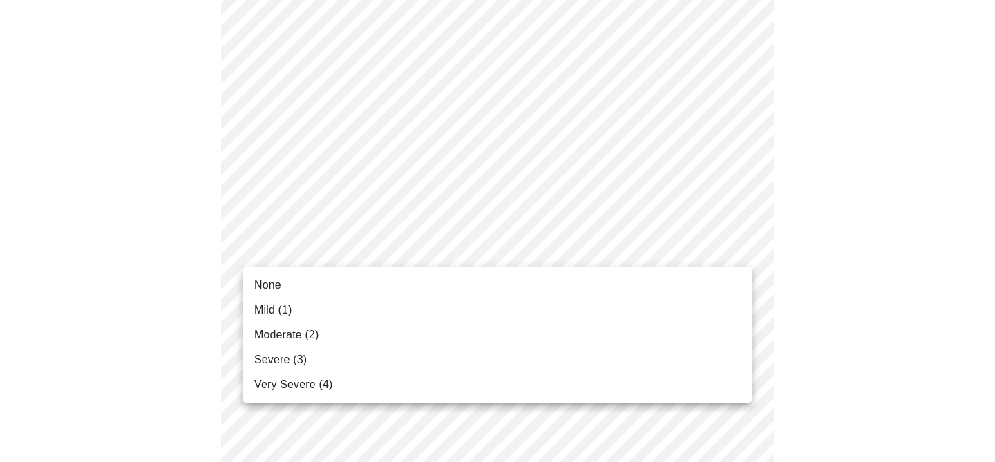
click at [319, 290] on li "None" at bounding box center [497, 285] width 509 height 25
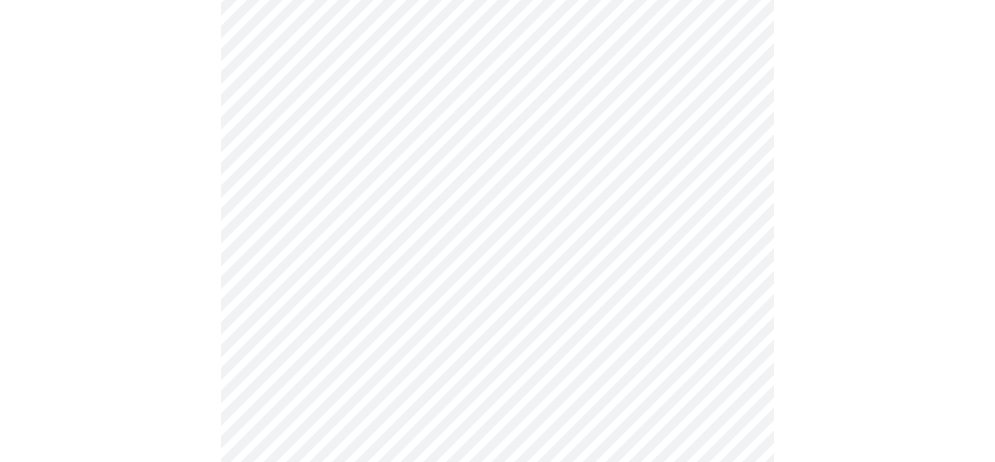
click at [317, 357] on body "MyMenopauseRx Appointments Messaging Labs 4 Uploads Medications Community Refer…" at bounding box center [498, 307] width 984 height 1723
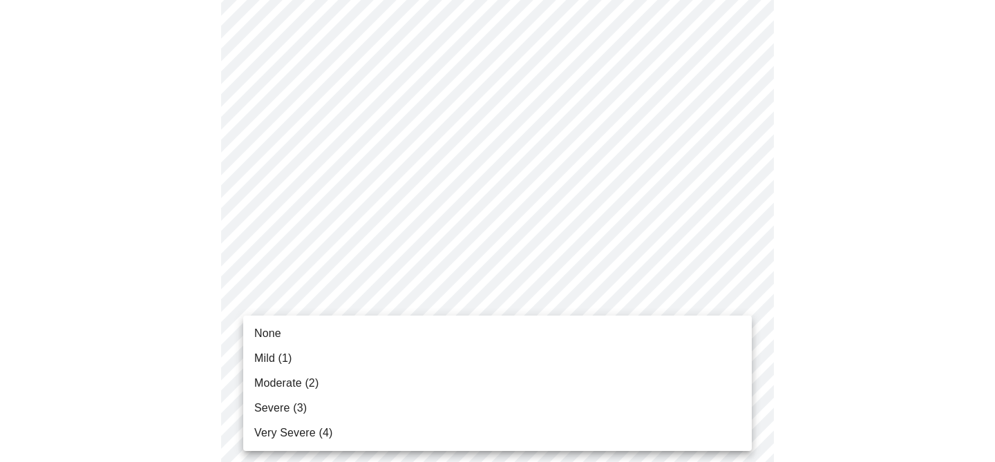
click at [313, 335] on li "None" at bounding box center [497, 333] width 509 height 25
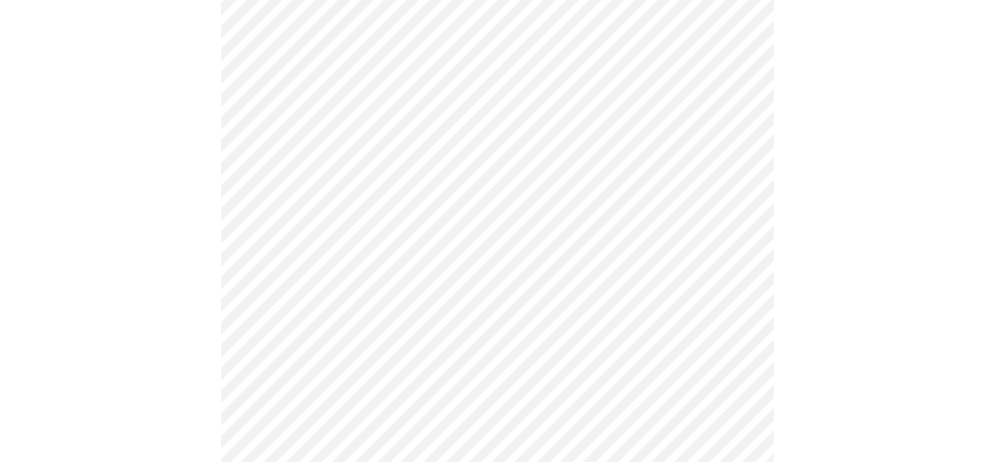
click at [198, 259] on div at bounding box center [498, 345] width 984 height 1607
click at [388, 188] on body "MyMenopauseRx Appointments Messaging Labs 4 Uploads Medications Community Refer…" at bounding box center [498, 30] width 984 height 1703
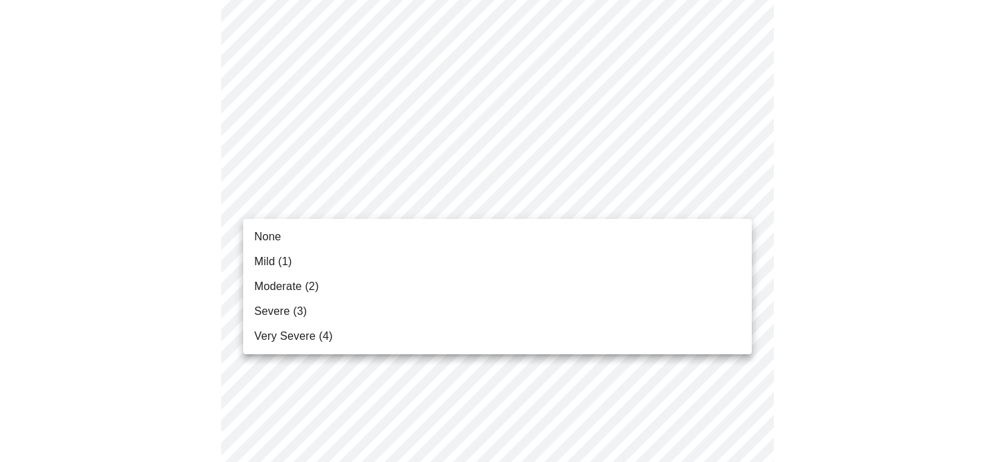
click at [331, 252] on li "Mild (1)" at bounding box center [497, 262] width 509 height 25
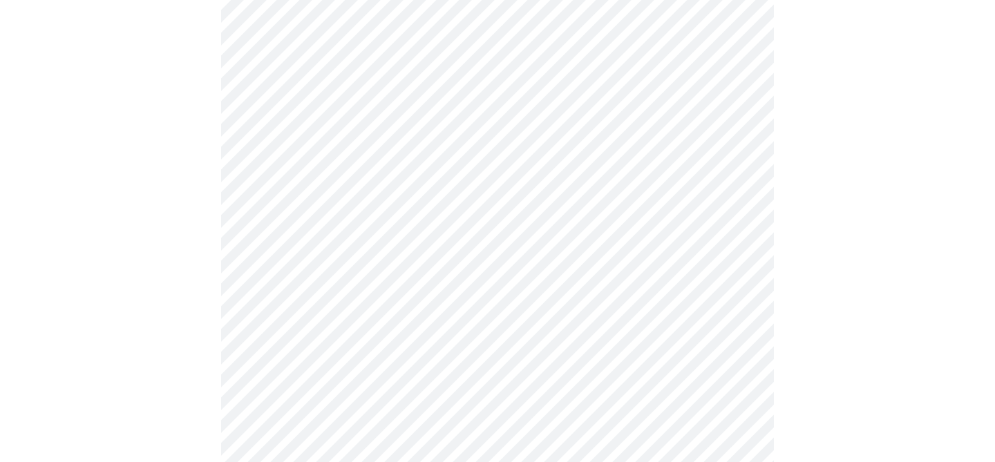
click at [379, 314] on body "MyMenopauseRx Appointments Messaging Labs 4 Uploads Medications Community Refer…" at bounding box center [498, 21] width 984 height 1684
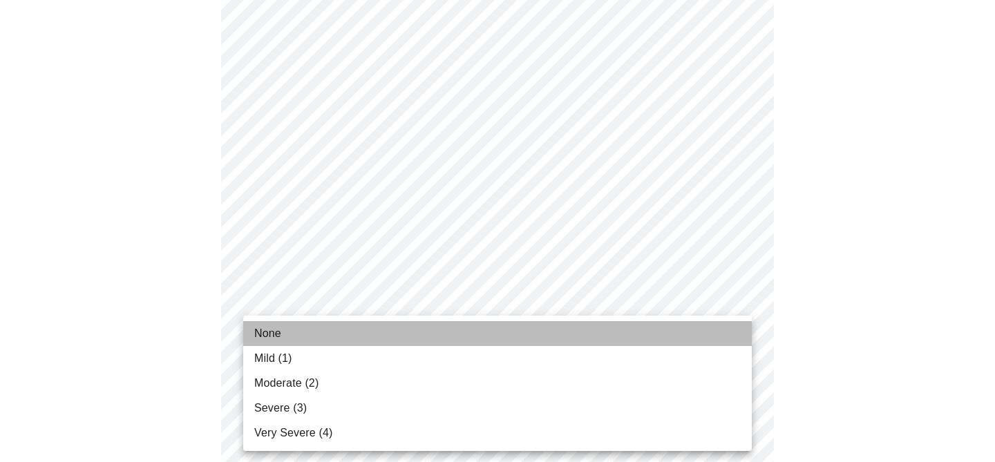
click at [341, 332] on li "None" at bounding box center [497, 333] width 509 height 25
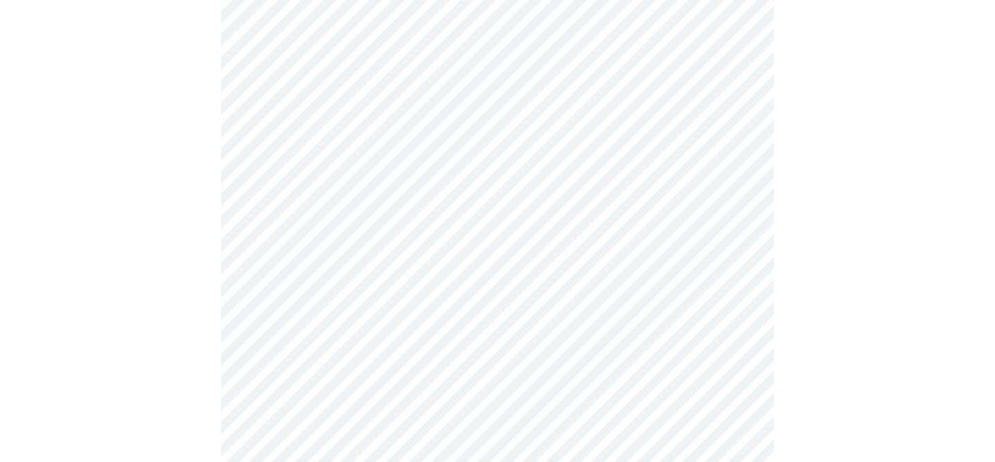
scroll to position [926, 0]
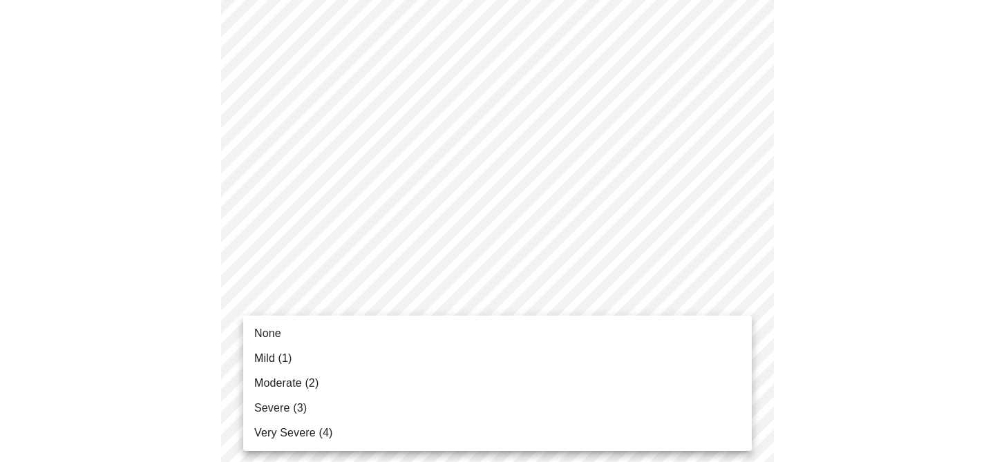
click at [323, 362] on li "Mild (1)" at bounding box center [497, 358] width 509 height 25
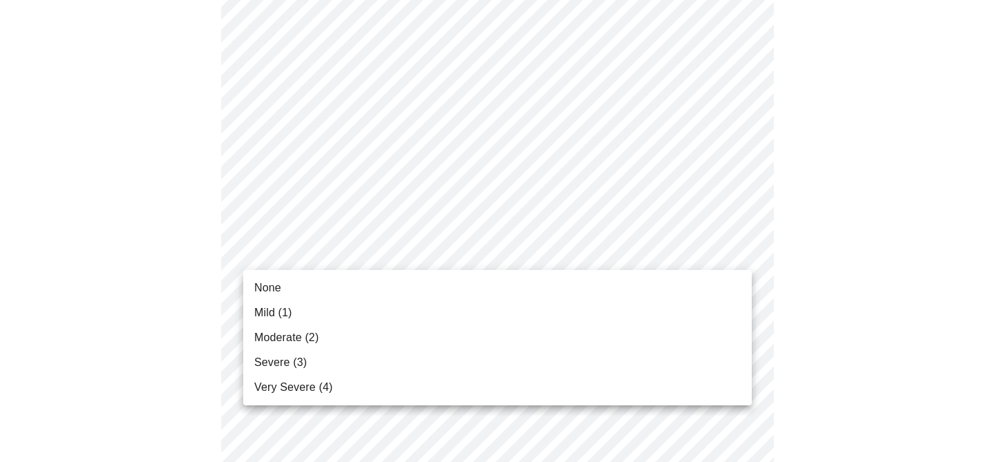
click at [343, 308] on li "Mild (1)" at bounding box center [497, 313] width 509 height 25
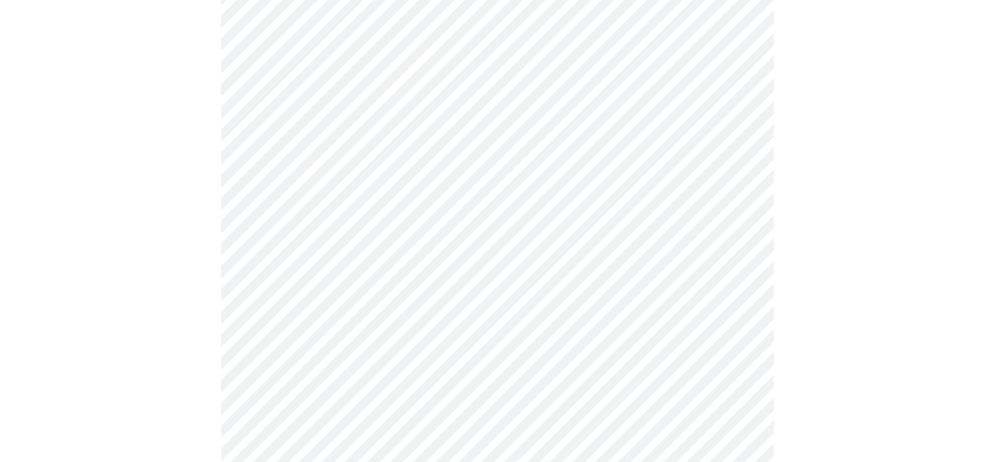
scroll to position [604, 0]
click at [420, 253] on body "MyMenopauseRx Appointments Messaging Labs 4 Uploads Medications Community Refer…" at bounding box center [498, 83] width 984 height 1365
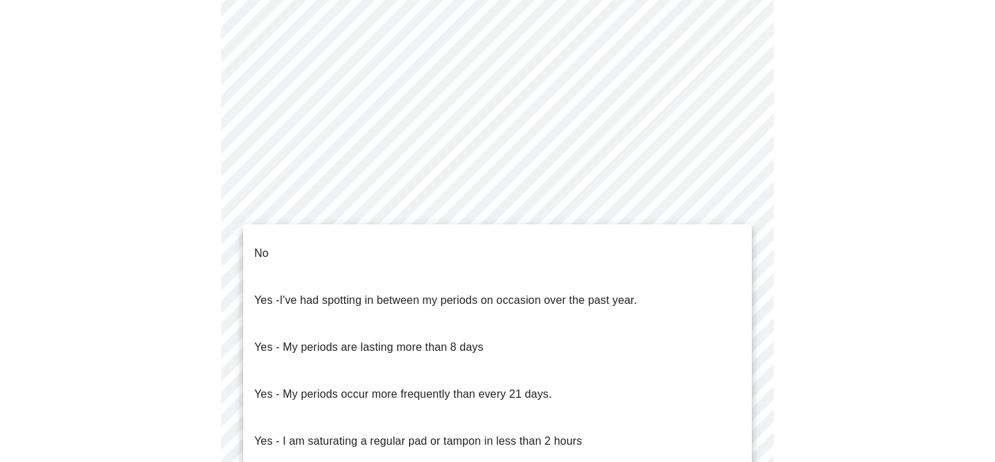
click at [409, 243] on li "No" at bounding box center [497, 253] width 509 height 47
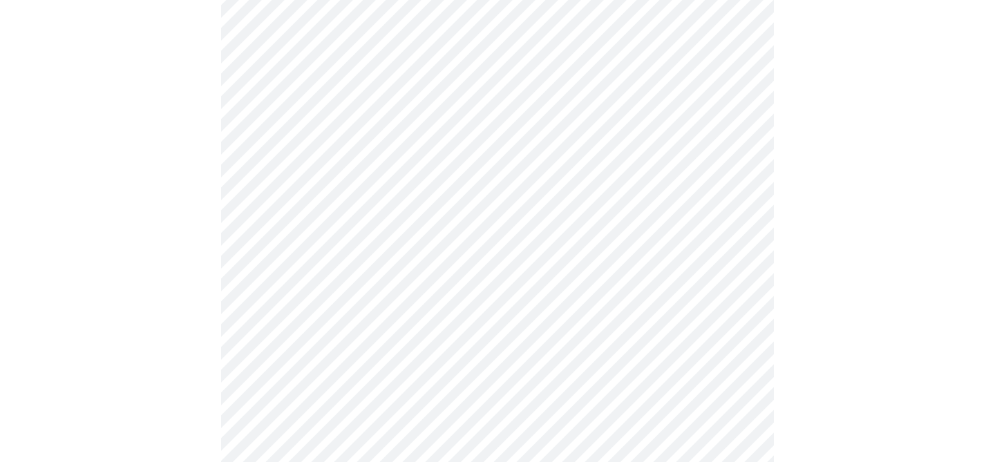
scroll to position [744, 0]
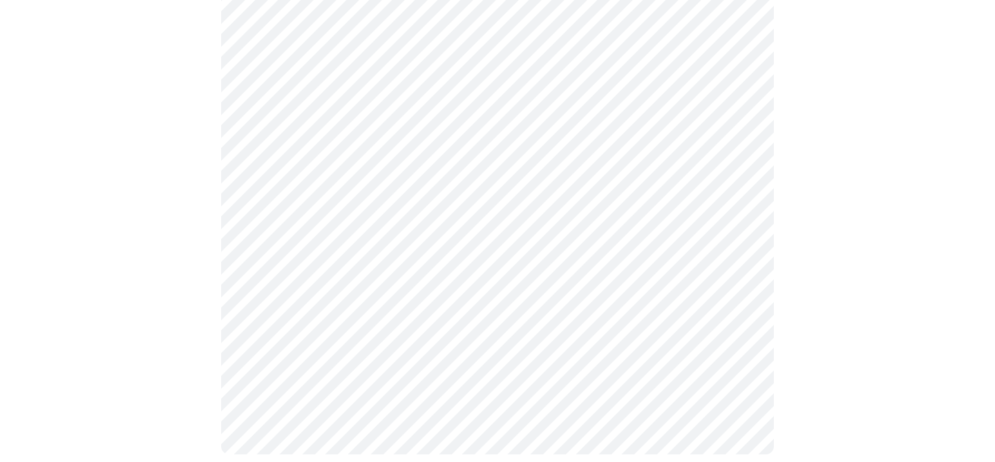
scroll to position [883, 0]
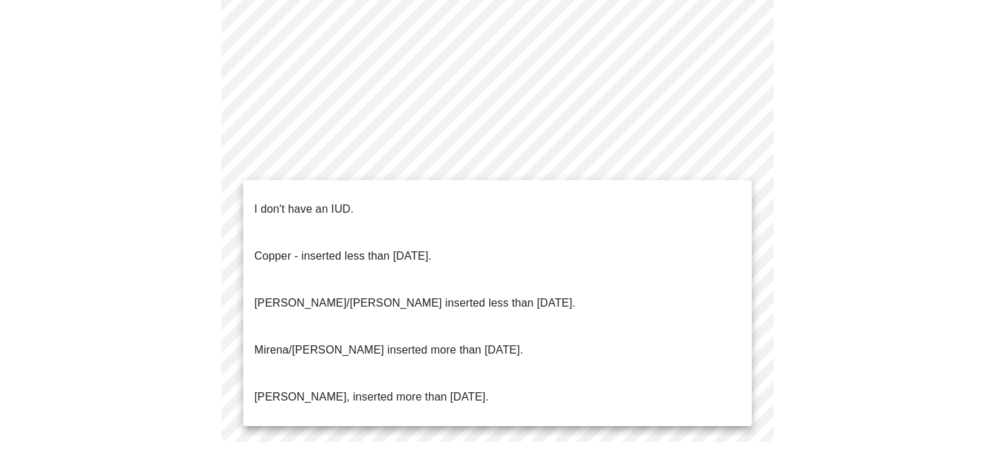
click at [386, 196] on li "I don't have an IUD." at bounding box center [497, 209] width 509 height 47
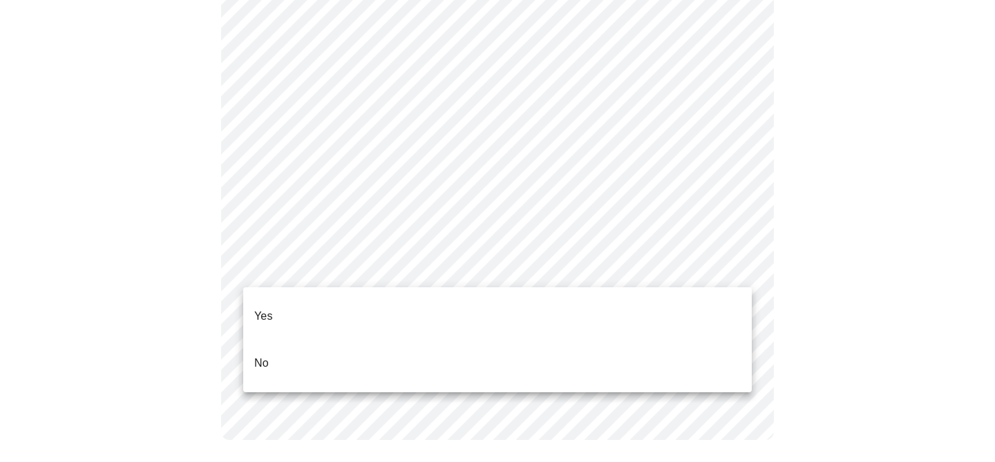
click at [350, 300] on li "Yes" at bounding box center [497, 316] width 509 height 47
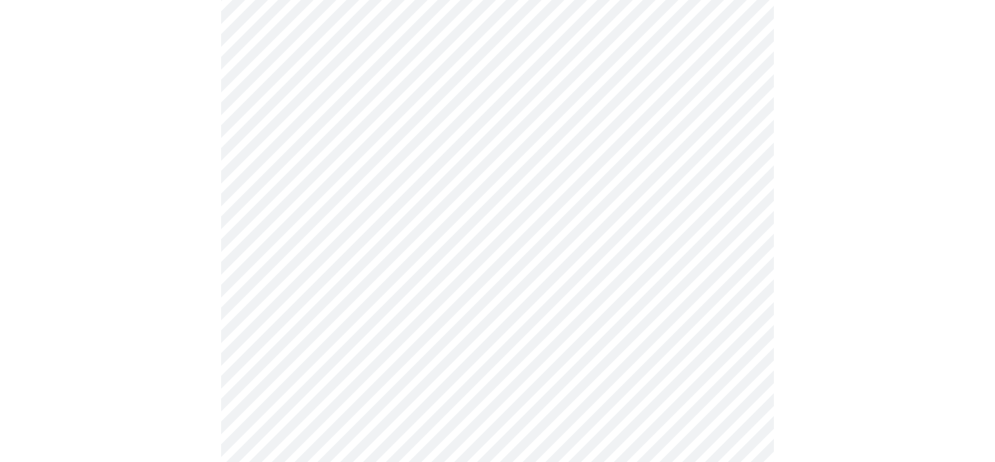
scroll to position [210, 0]
click at [315, 262] on body "MyMenopauseRx Appointments Messaging Labs 4 Uploads Medications Community Refer…" at bounding box center [498, 306] width 984 height 1022
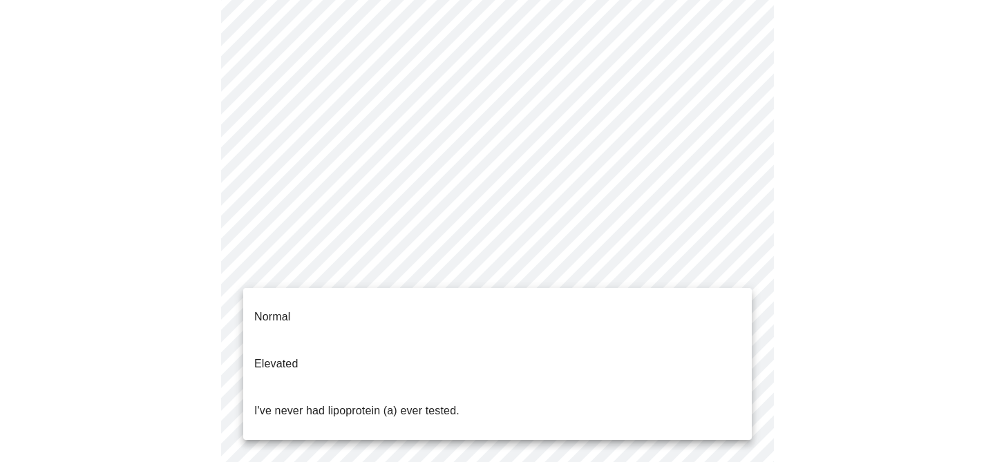
click at [299, 302] on li "Normal" at bounding box center [497, 317] width 509 height 47
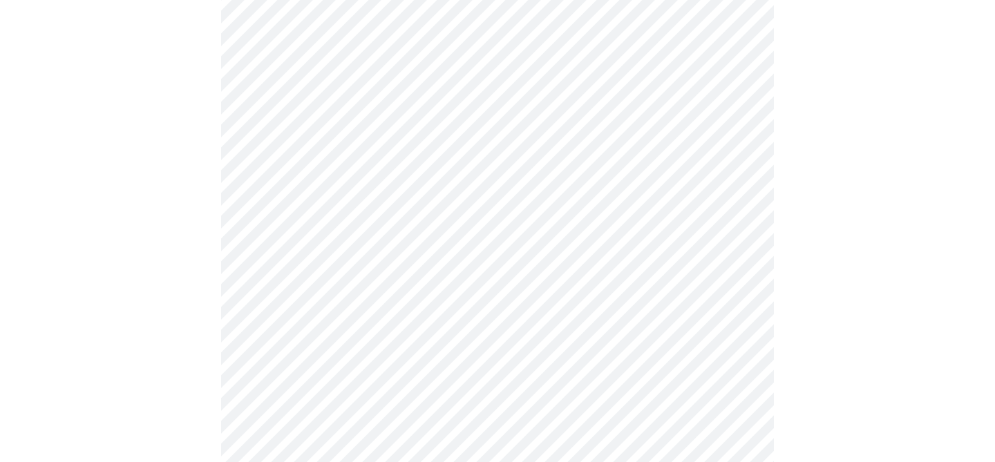
click at [123, 186] on div at bounding box center [498, 350] width 984 height 918
click at [816, 176] on div at bounding box center [498, 88] width 984 height 918
click at [855, 135] on div at bounding box center [498, 305] width 984 height 634
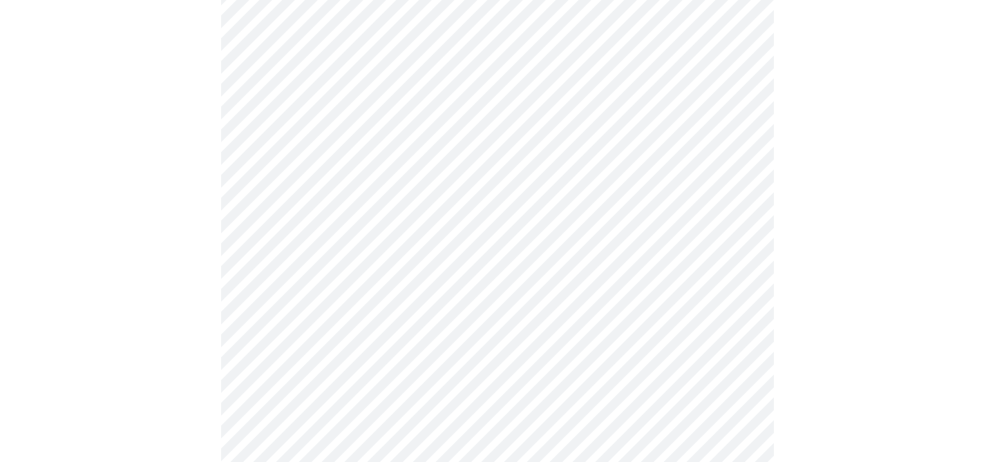
scroll to position [3668, 0]
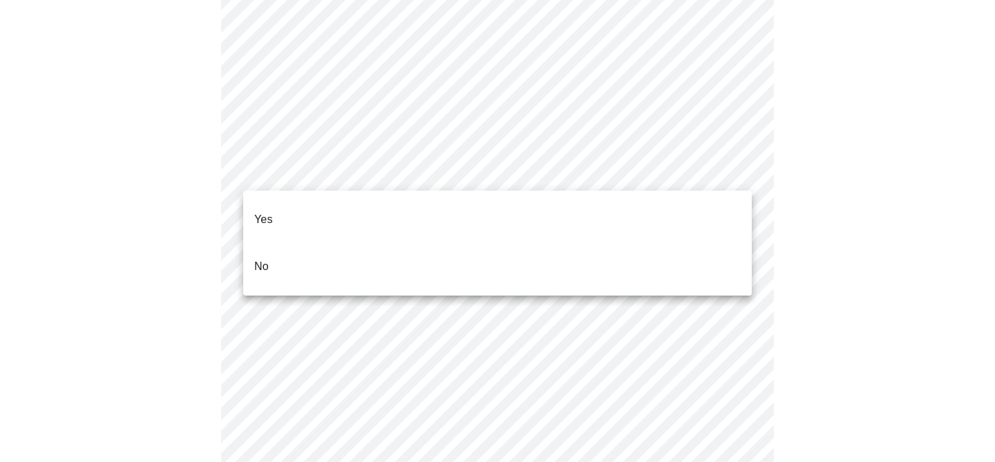
click at [273, 247] on li "No" at bounding box center [497, 266] width 509 height 47
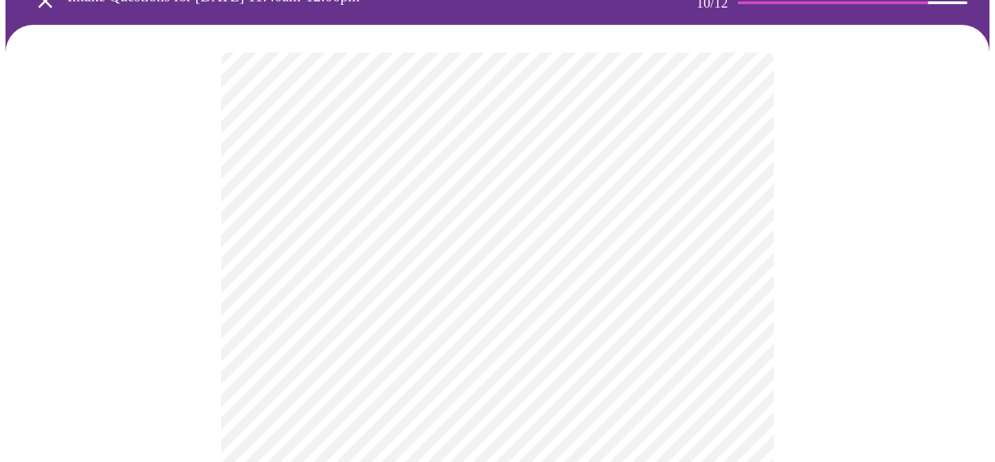
scroll to position [85, 0]
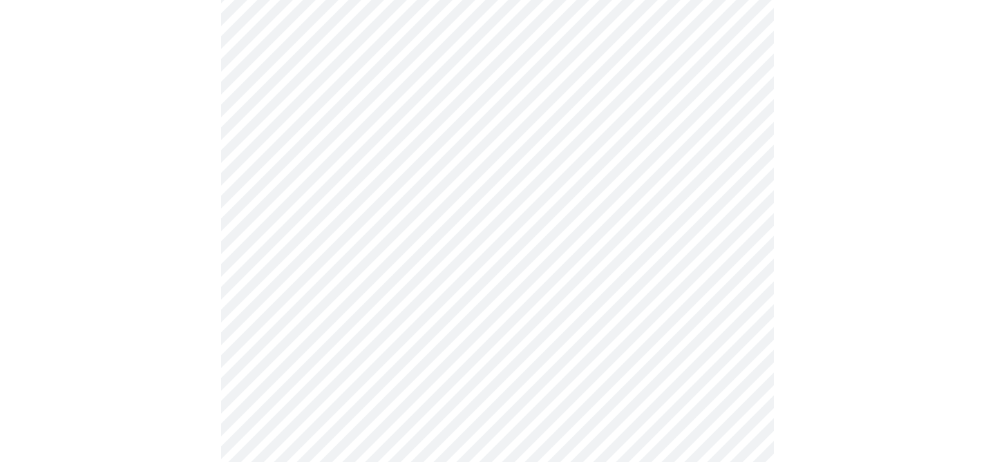
scroll to position [1237, 0]
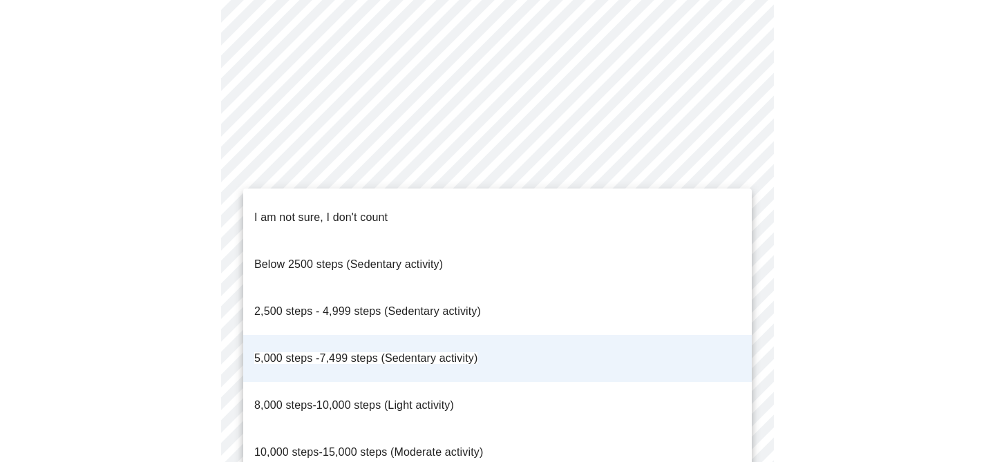
click at [478, 335] on li "5,000 steps -7,499 steps (Sedentary activity)" at bounding box center [497, 358] width 509 height 47
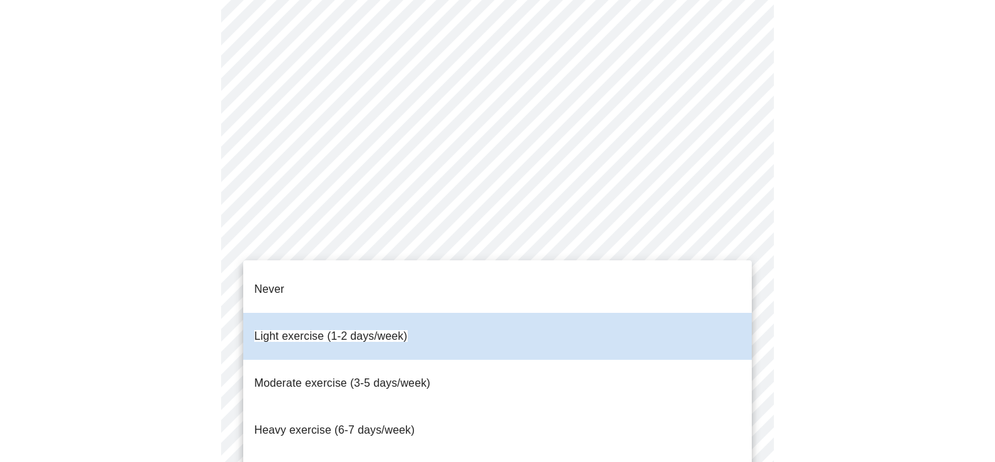
click at [411, 377] on span "Moderate exercise (3-5 days/week)" at bounding box center [342, 383] width 176 height 12
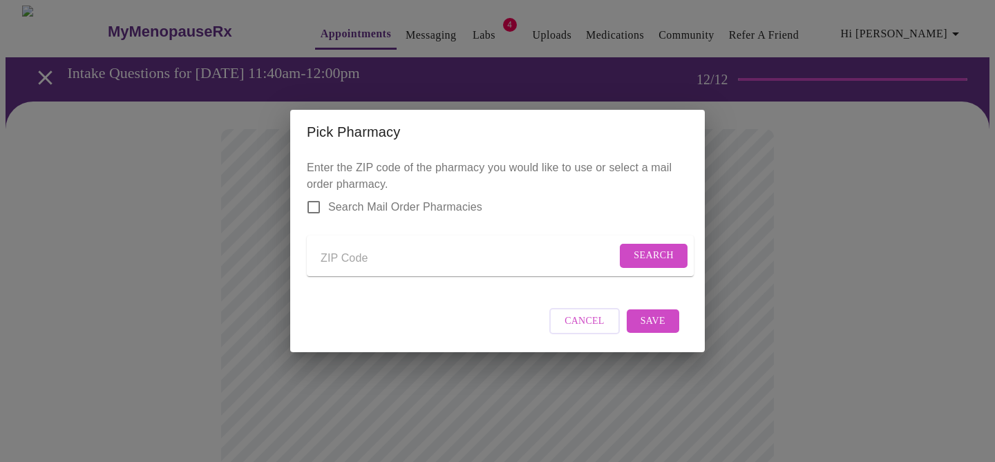
click at [597, 330] on span "Cancel" at bounding box center [585, 321] width 40 height 17
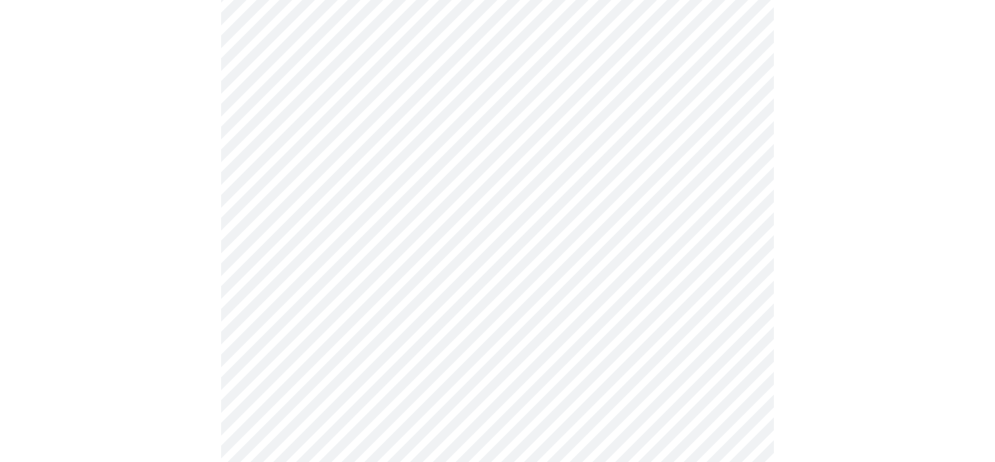
scroll to position [527, 0]
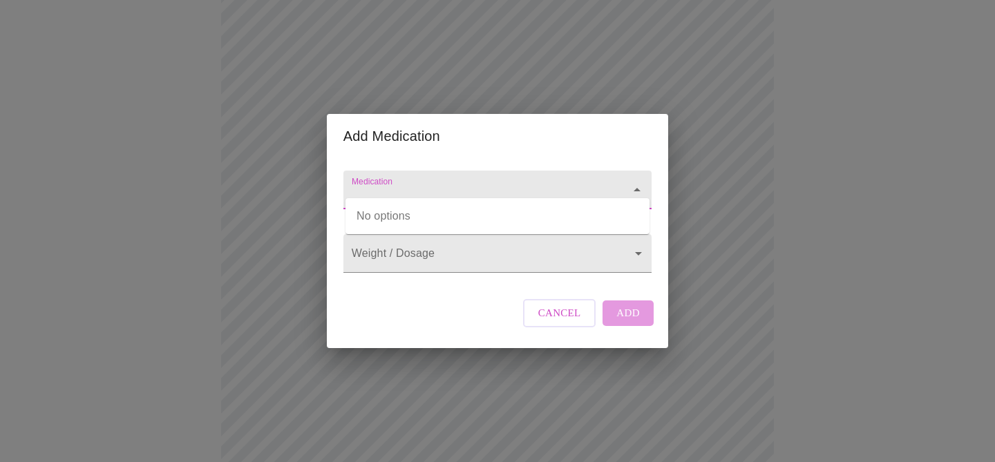
click at [409, 184] on input "Medication" at bounding box center [478, 197] width 258 height 26
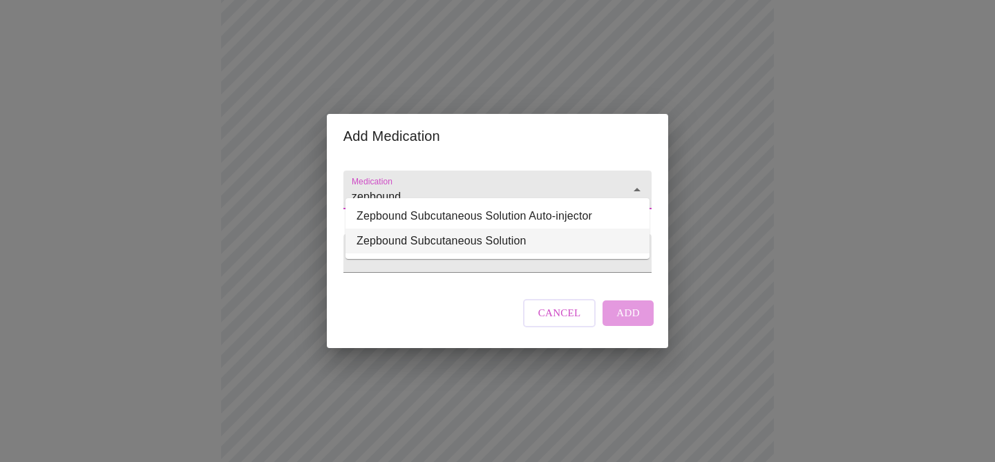
click at [433, 245] on li "Zepbound Subcutaneous Solution" at bounding box center [498, 241] width 304 height 25
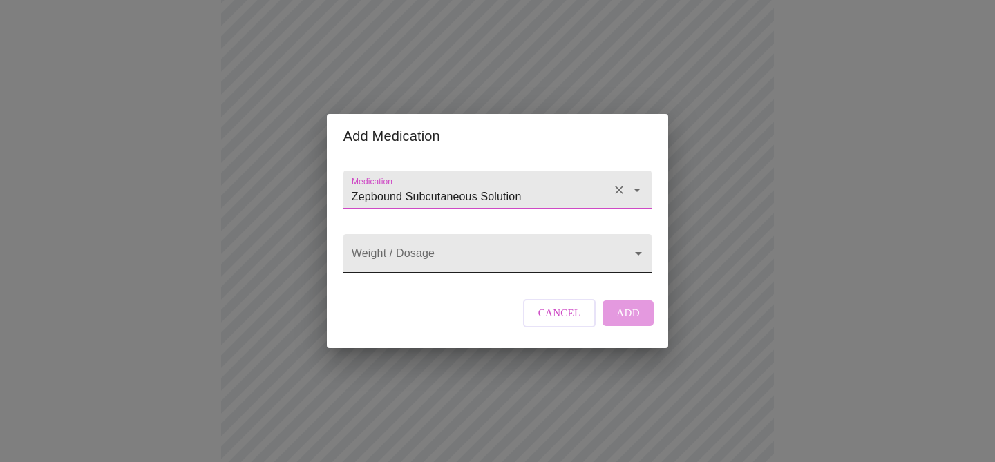
type input "Zepbound Subcutaneous Solution"
click at [431, 257] on body "MyMenopauseRx Appointments Messaging Labs 4 Uploads Medications Community Refer…" at bounding box center [498, 164] width 984 height 1371
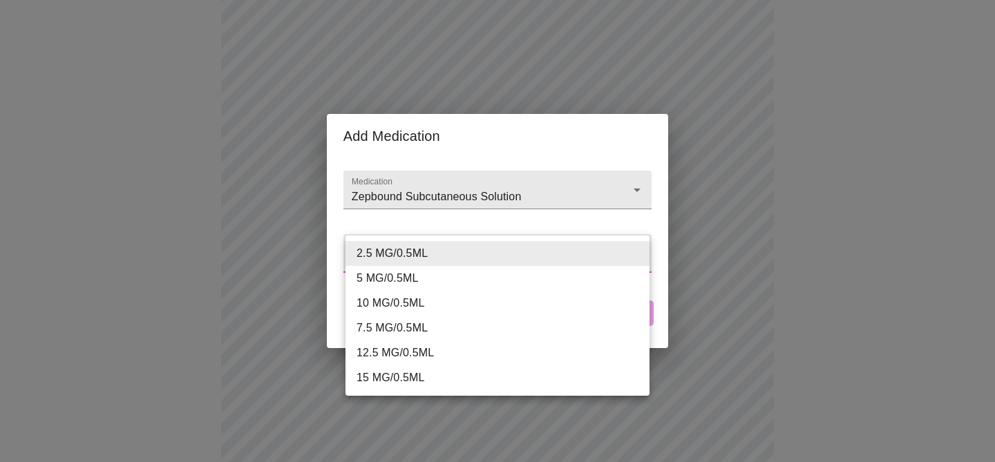
click at [404, 275] on li "5 MG/0.5ML" at bounding box center [498, 278] width 304 height 25
type input "5 MG/0.5ML"
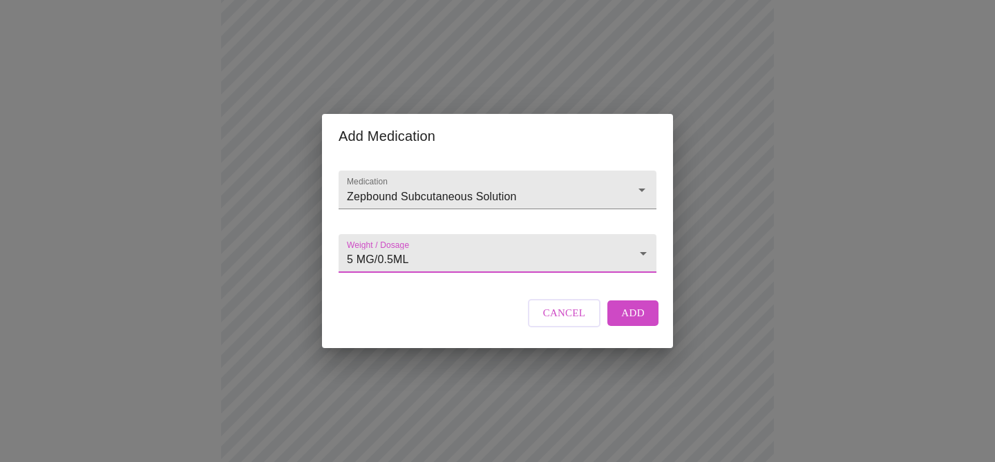
click at [635, 322] on span "Add" at bounding box center [633, 313] width 24 height 18
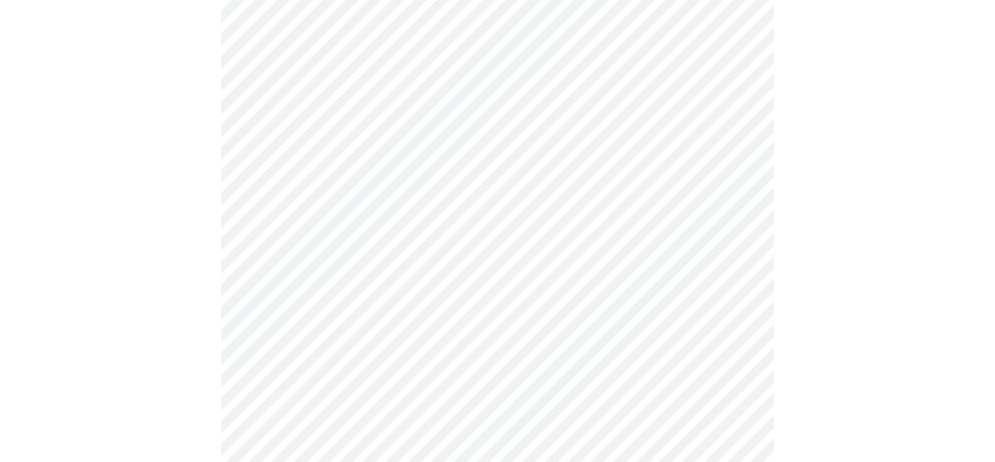
scroll to position [909, 0]
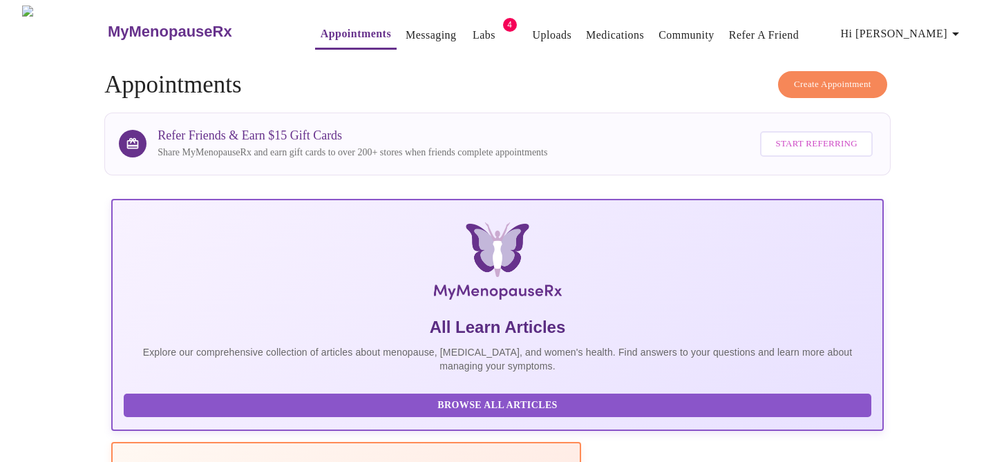
click at [473, 26] on link "Labs" at bounding box center [484, 35] width 23 height 19
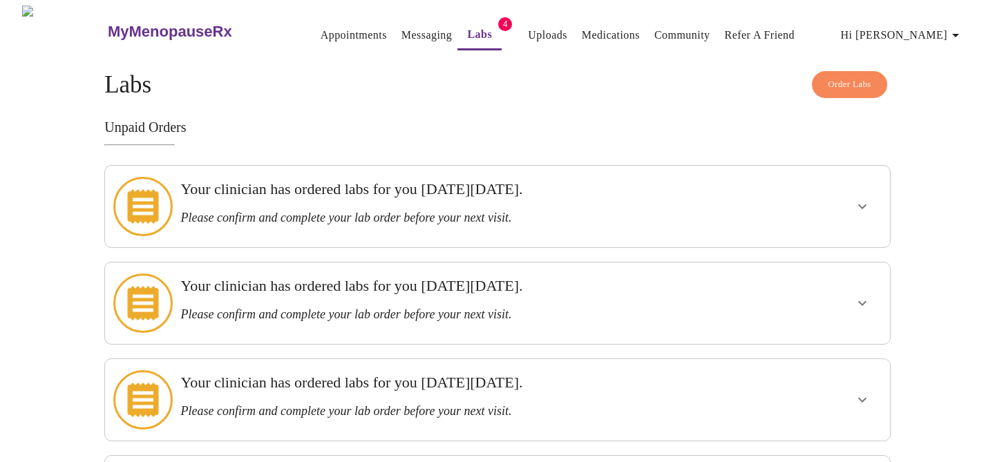
click at [528, 26] on link "Uploads" at bounding box center [547, 35] width 39 height 19
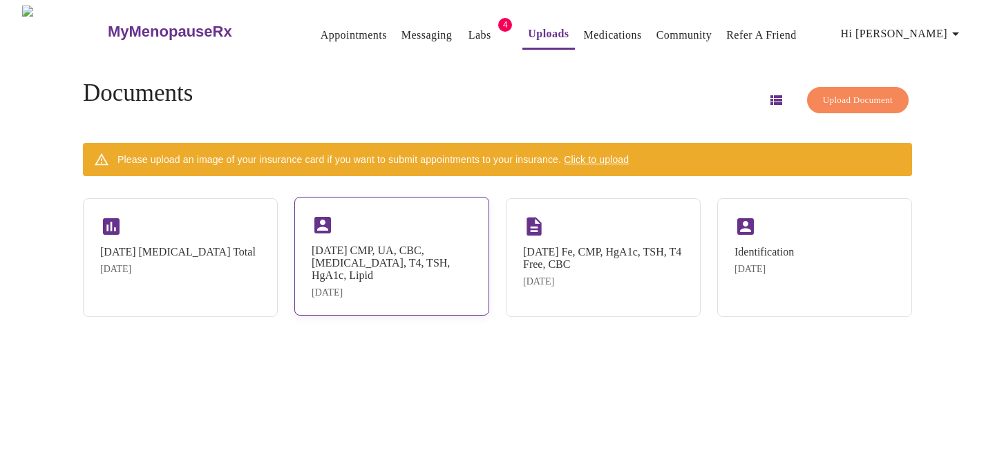
click at [380, 250] on div "[DATE] CMP, UA, CBC, [MEDICAL_DATA], T4, TSH, HgA1c, Lipid" at bounding box center [392, 263] width 160 height 37
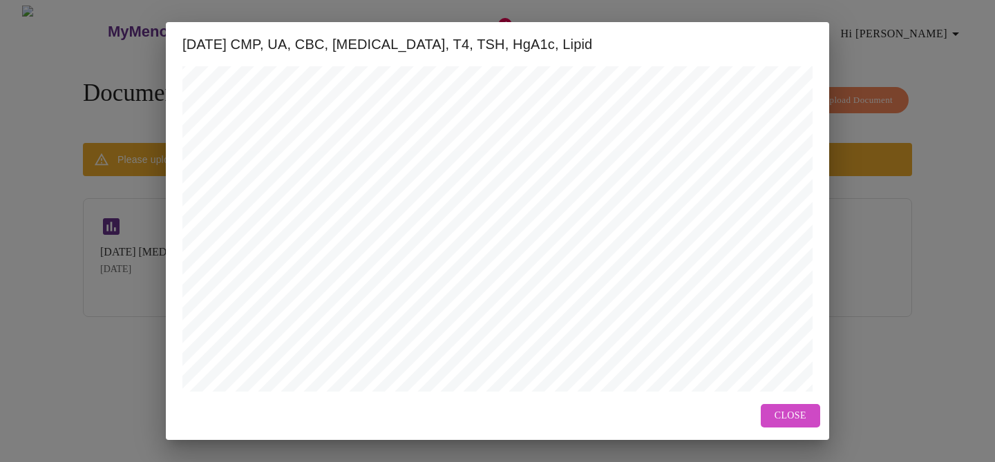
scroll to position [223, 0]
click at [791, 409] on span "Close" at bounding box center [791, 416] width 32 height 17
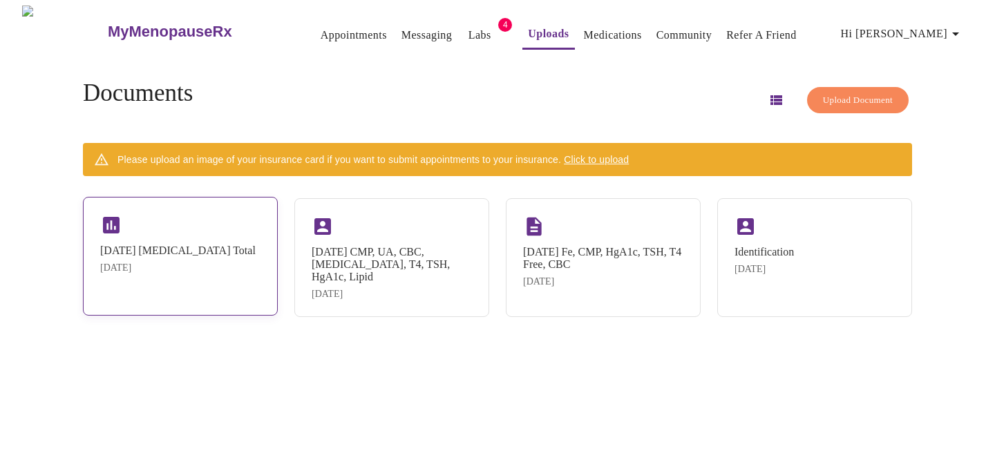
click at [158, 248] on div "[DATE] [MEDICAL_DATA] Total" at bounding box center [178, 251] width 156 height 12
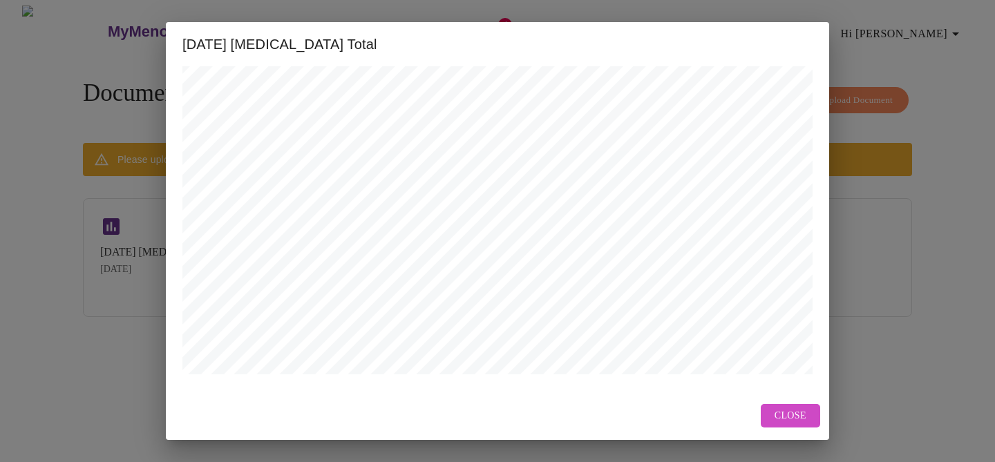
scroll to position [553, 0]
click at [785, 414] on span "Close" at bounding box center [791, 416] width 32 height 17
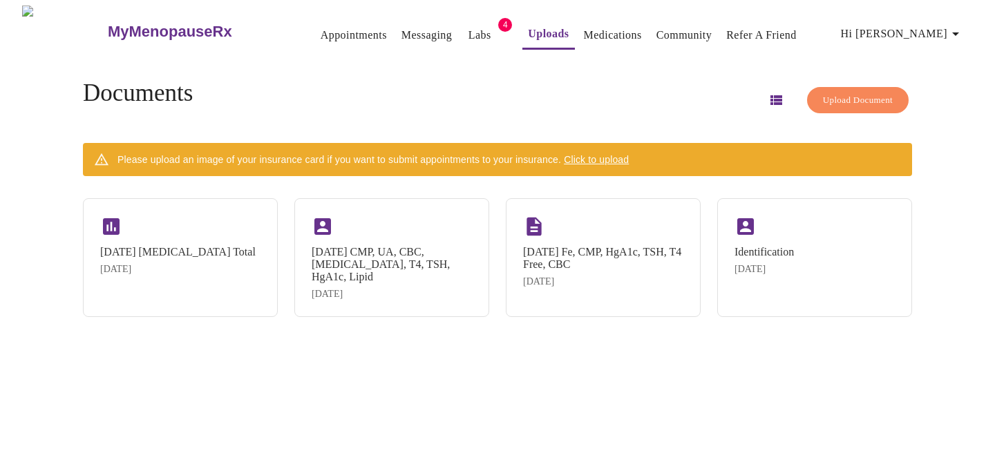
click at [469, 28] on link "Labs" at bounding box center [480, 35] width 23 height 19
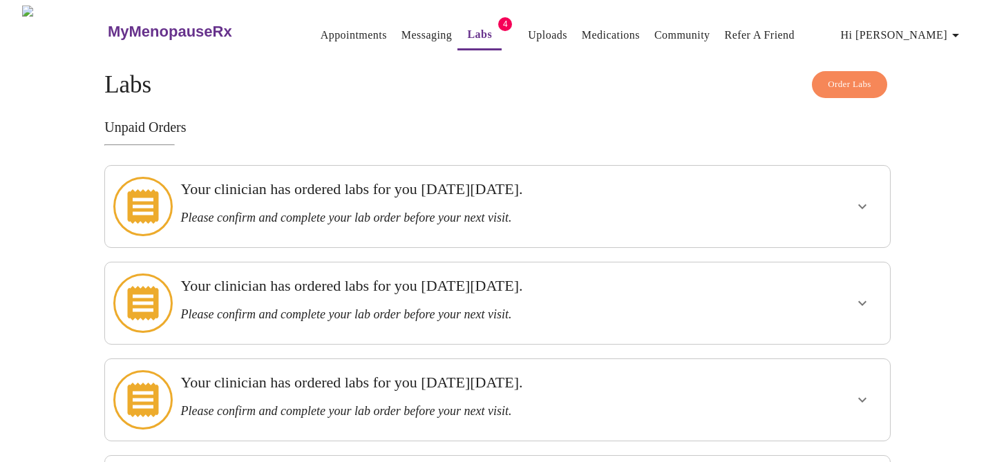
click at [421, 195] on h3 "Your clinician has ordered labs for you [DATE][DATE]." at bounding box center [459, 189] width 559 height 18
click at [861, 198] on icon "show more" at bounding box center [862, 206] width 17 height 17
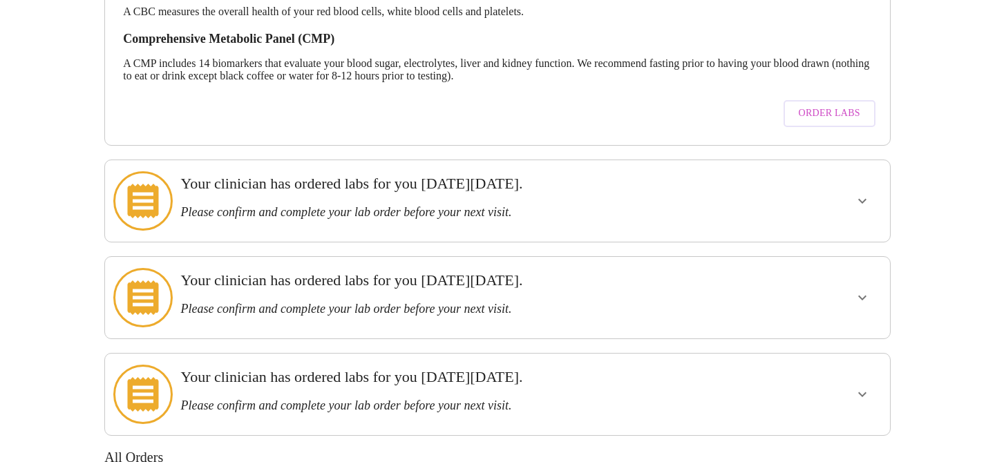
scroll to position [337, 0]
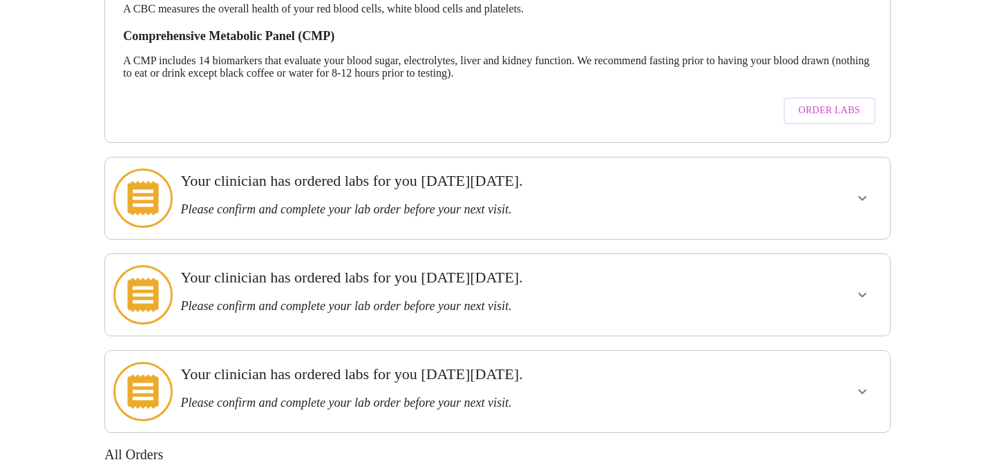
click at [865, 190] on icon "show more" at bounding box center [862, 198] width 17 height 17
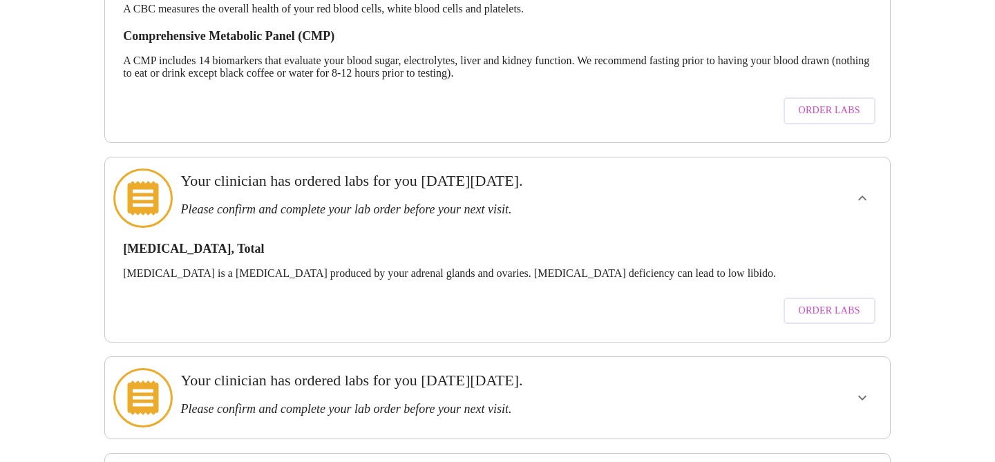
click at [865, 190] on icon "show more" at bounding box center [862, 198] width 17 height 17
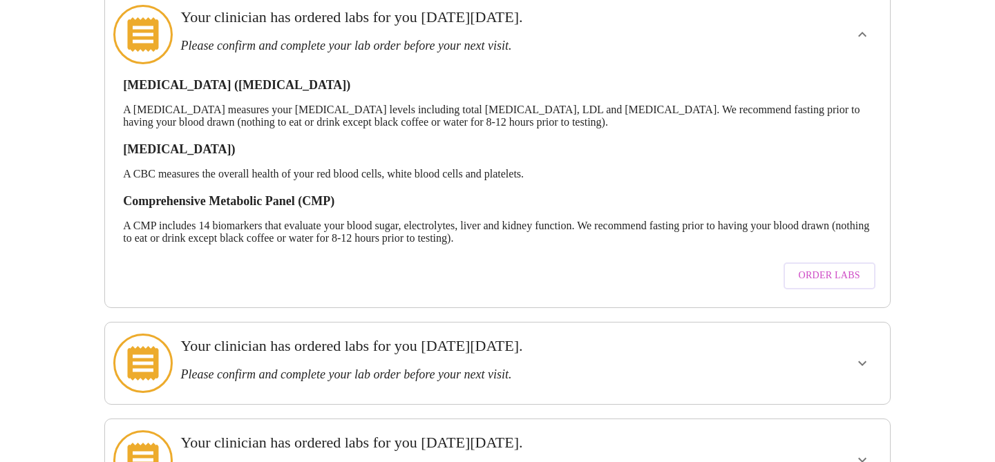
scroll to position [0, 0]
